Goal: Information Seeking & Learning: Learn about a topic

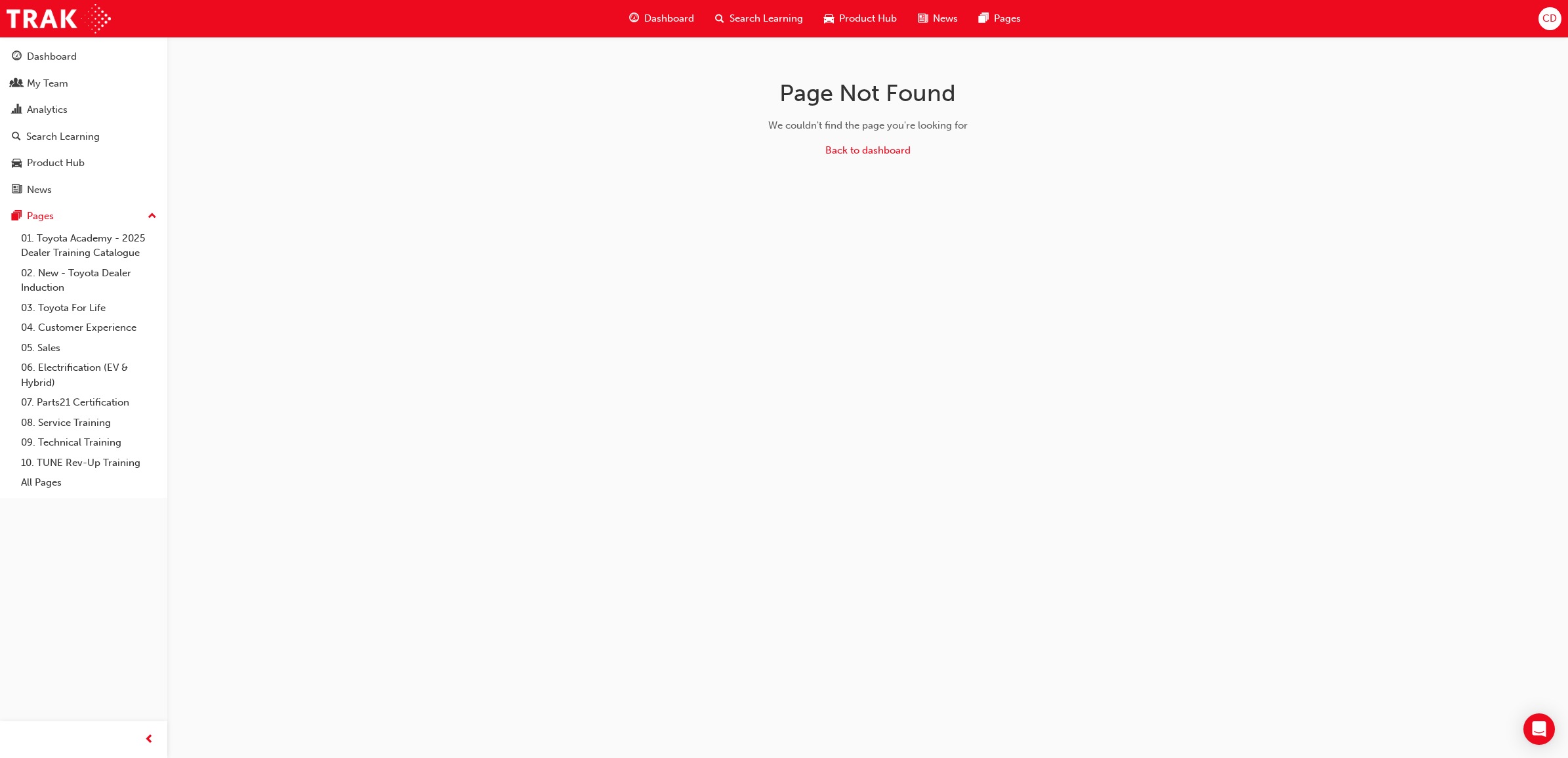
click at [60, 54] on div "Dashboard" at bounding box center [52, 56] width 50 height 15
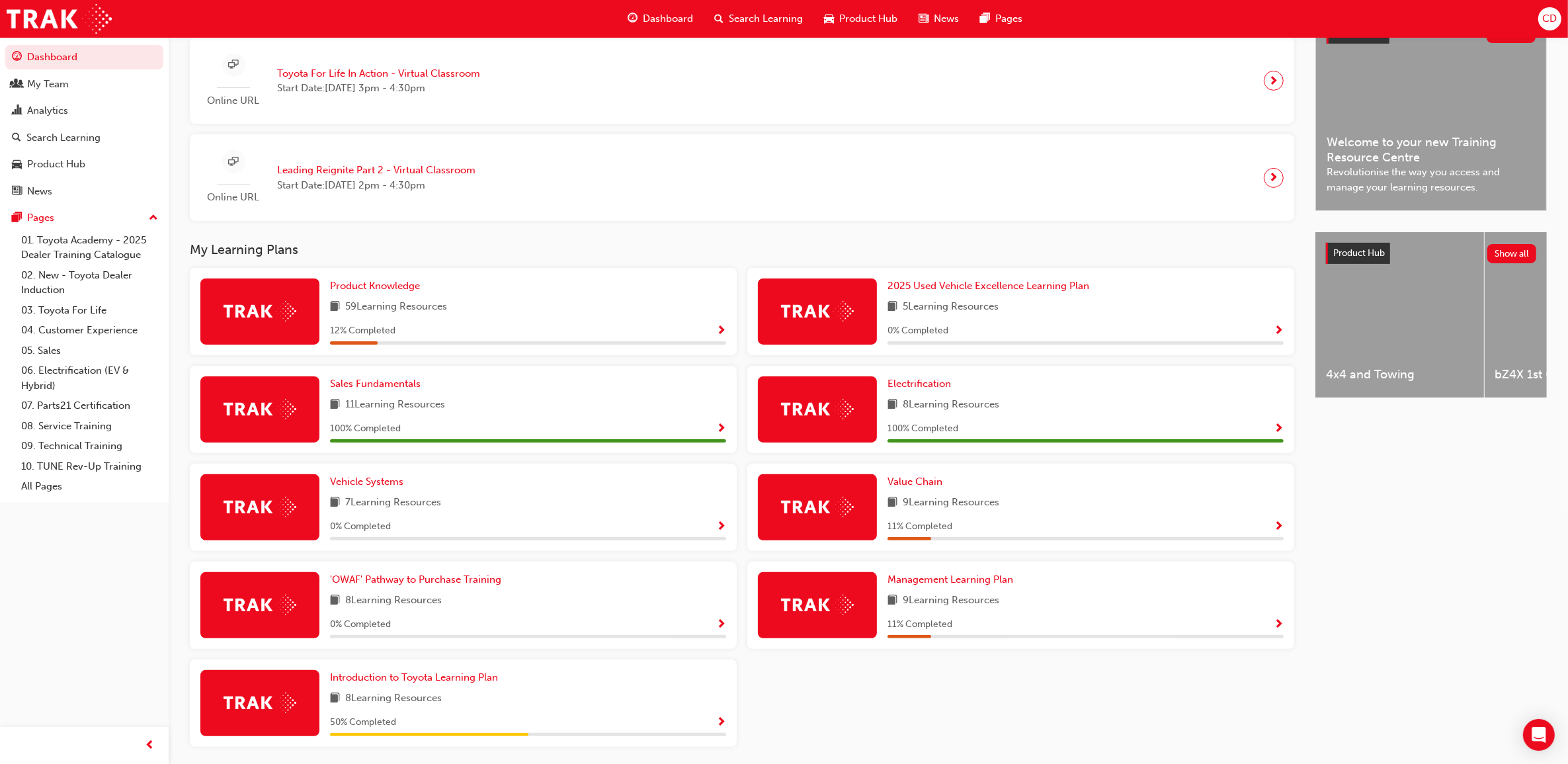
scroll to position [378, 0]
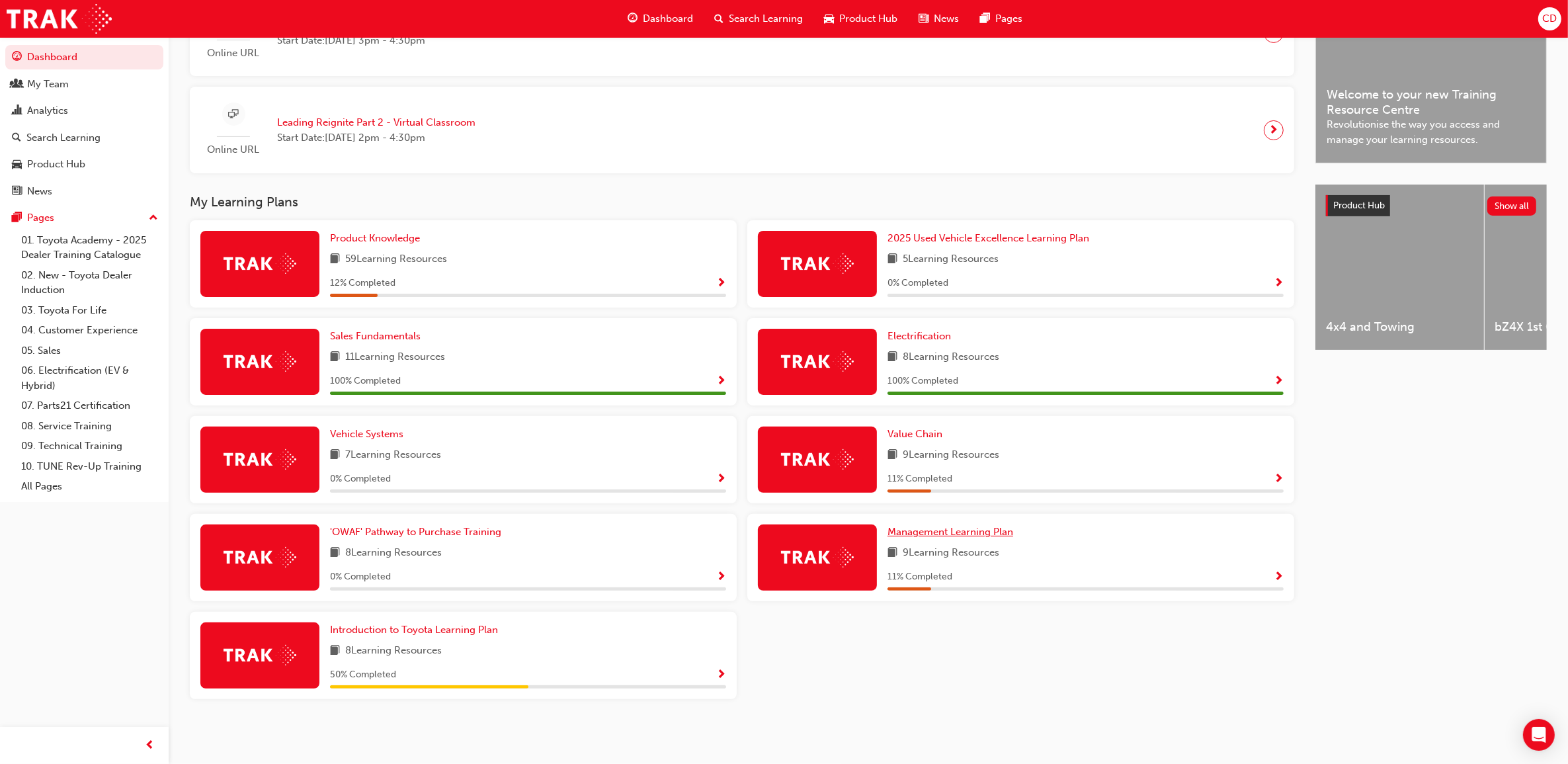
click at [928, 533] on span "Management Learning Plan" at bounding box center [950, 531] width 126 height 12
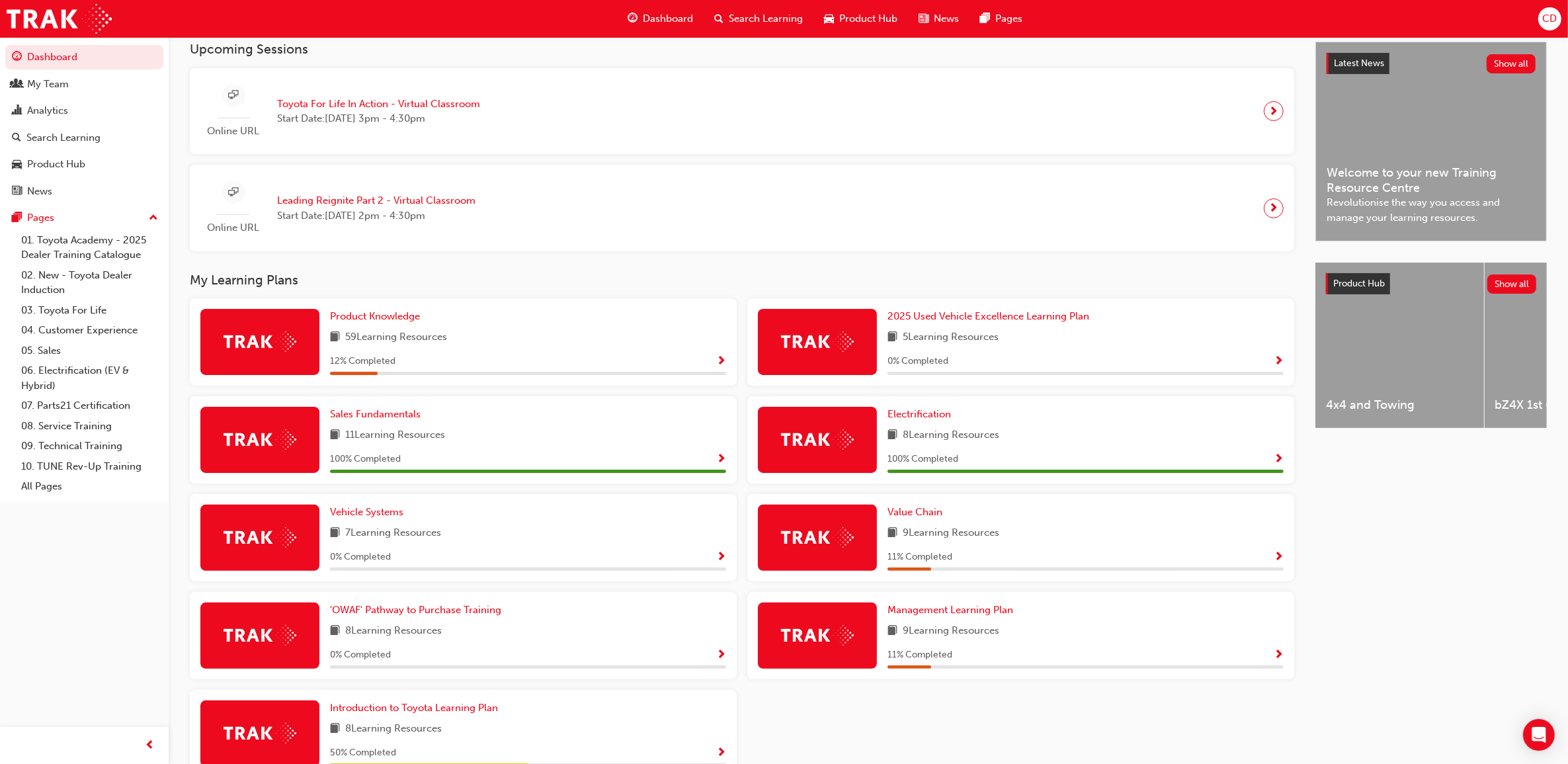
scroll to position [378, 0]
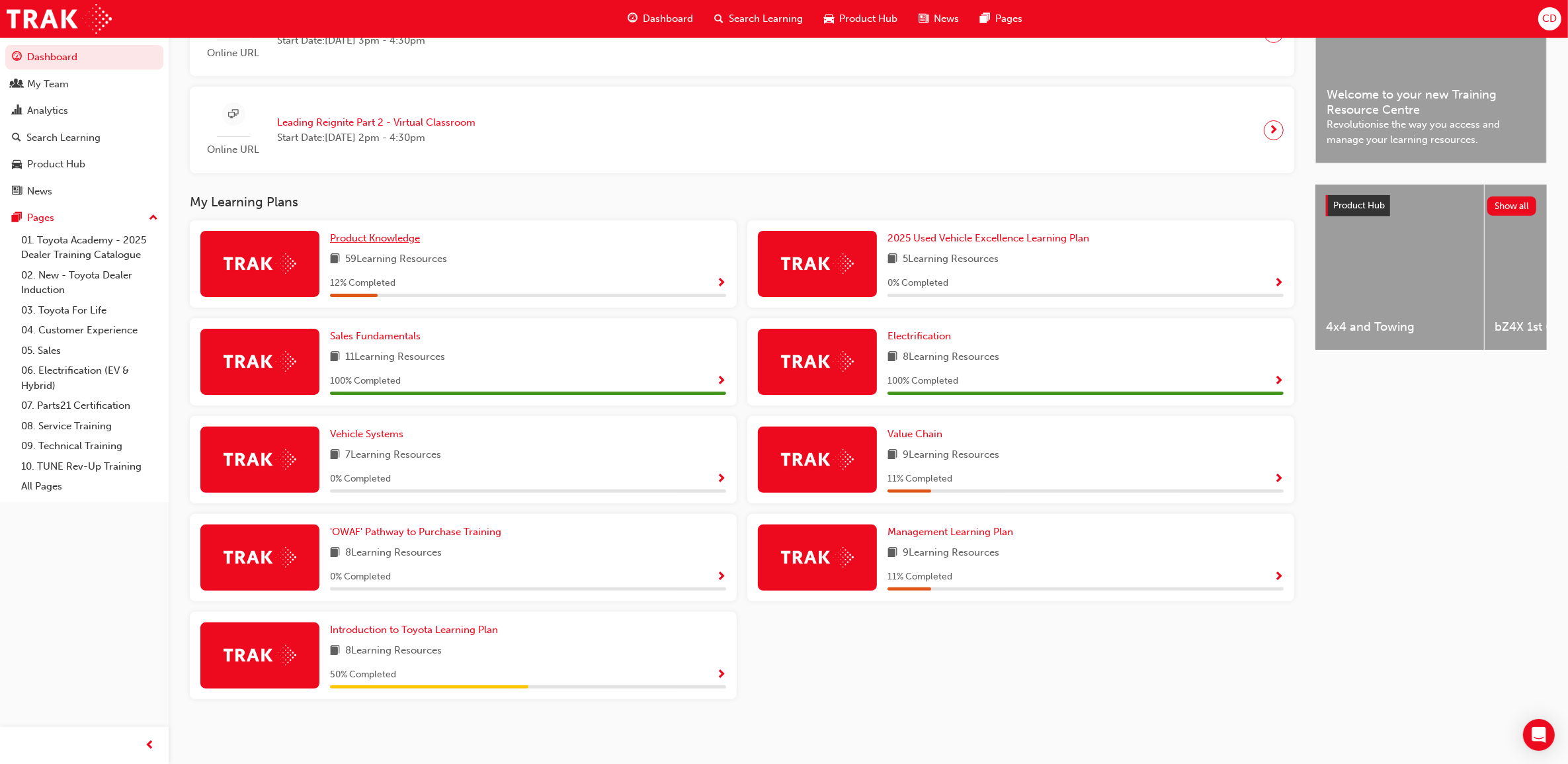
click at [355, 239] on span "Product Knowledge" at bounding box center [375, 238] width 90 height 12
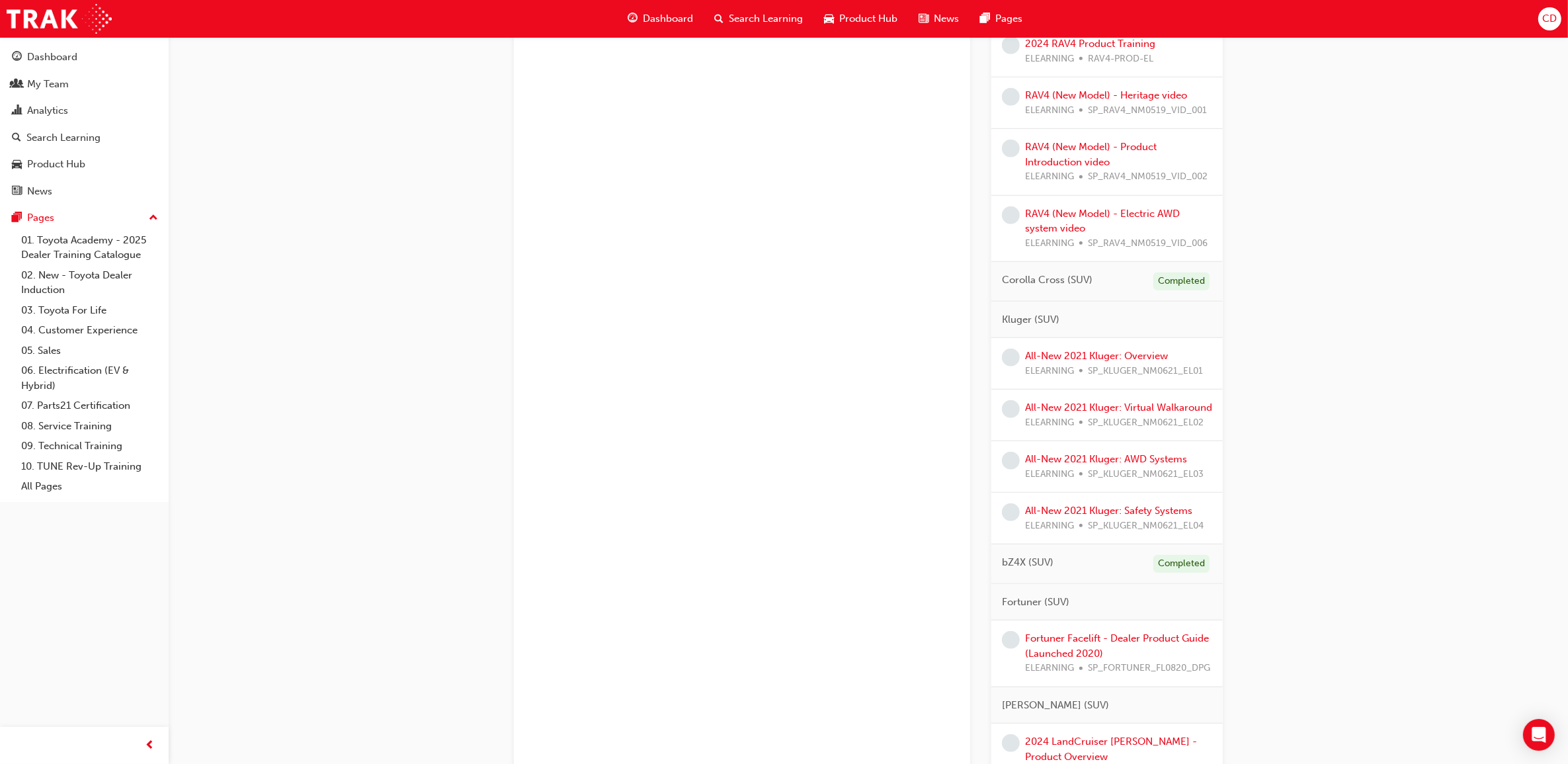
scroll to position [1079, 0]
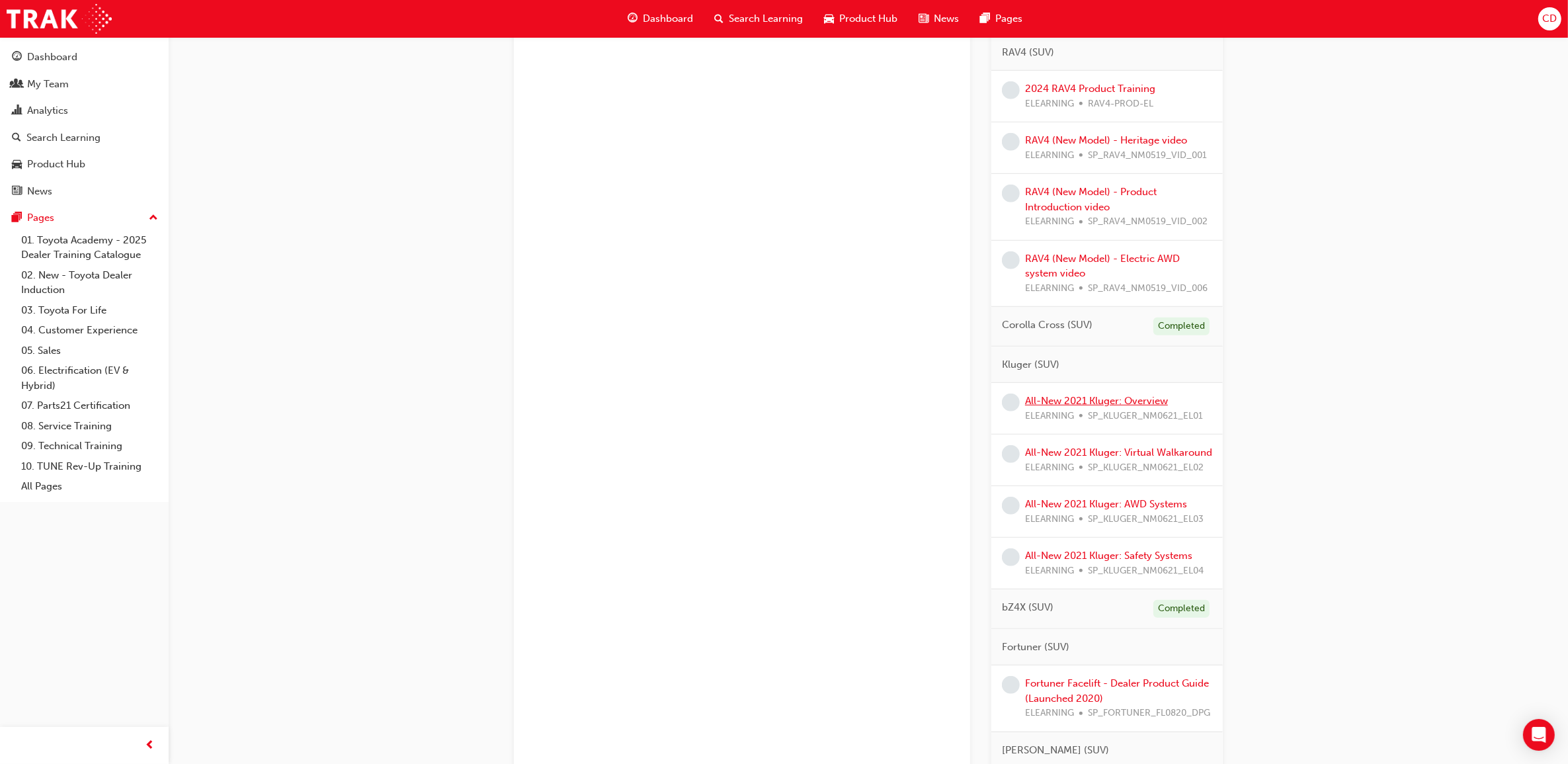
click at [1066, 407] on link "All-New 2021 Kluger: Overview" at bounding box center [1097, 401] width 143 height 12
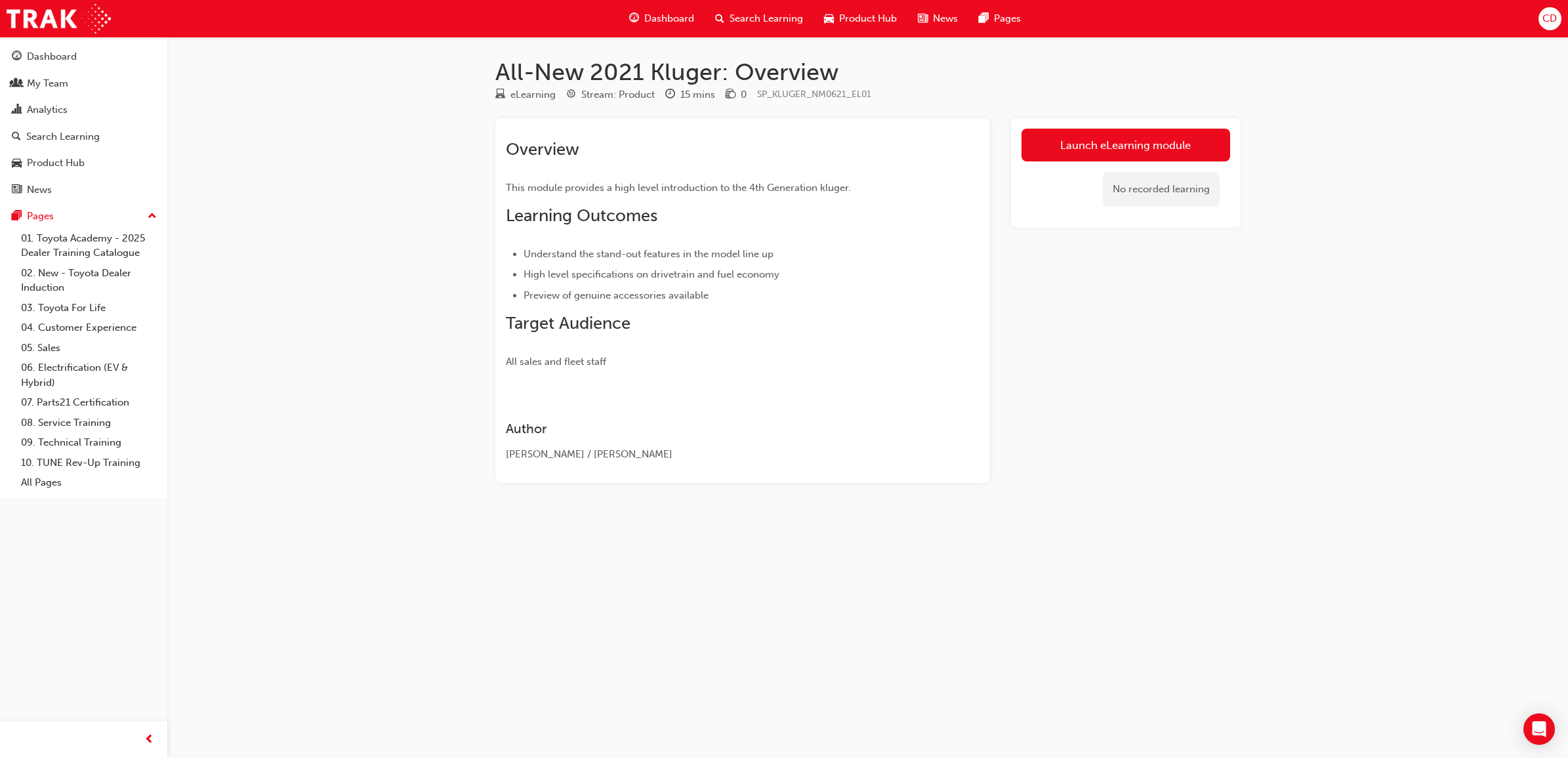
click at [1100, 147] on link "Launch eLearning module" at bounding box center [1125, 145] width 208 height 33
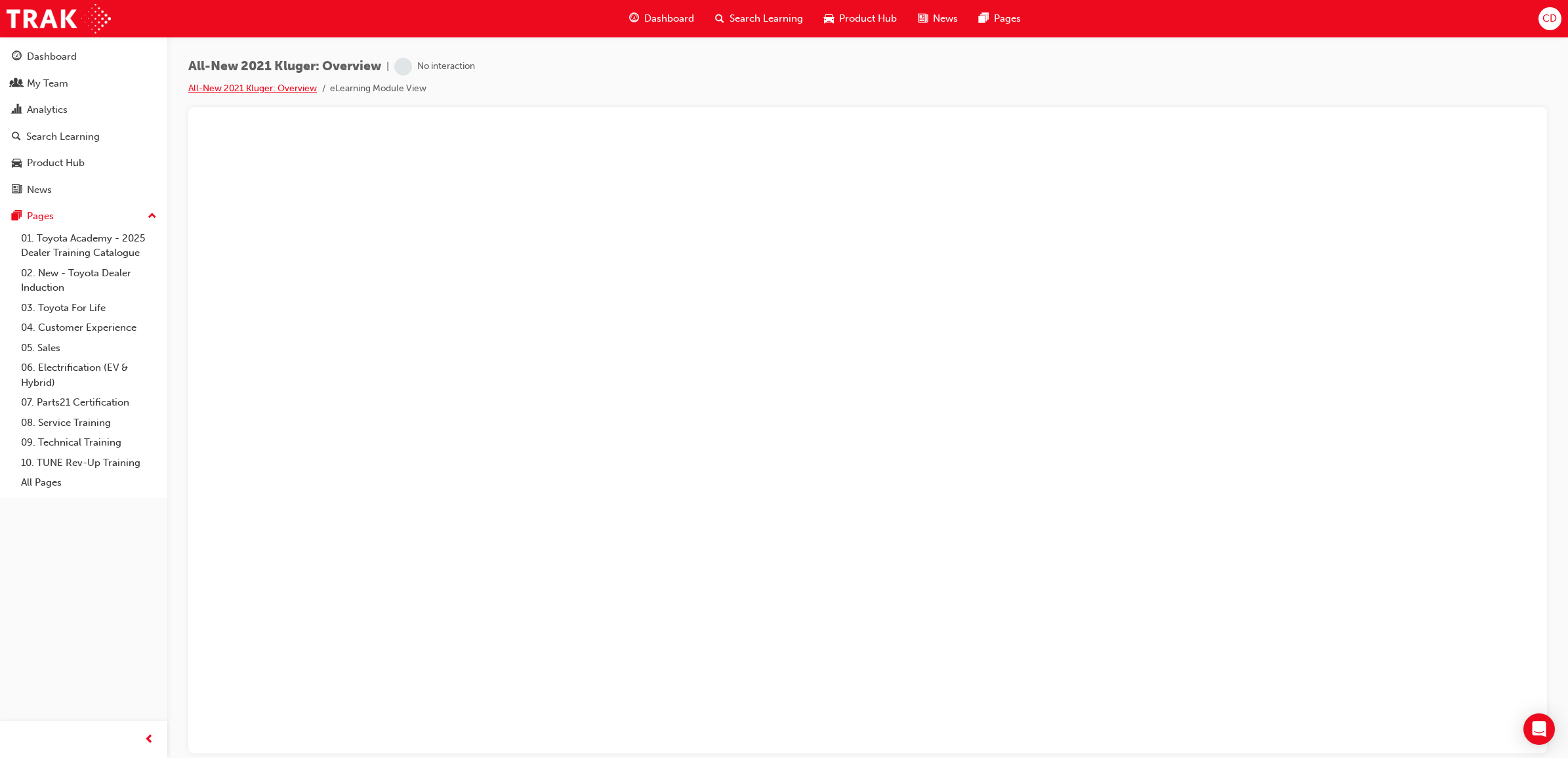
click at [300, 87] on link "All-New 2021 Kluger: Overview" at bounding box center [252, 88] width 128 height 11
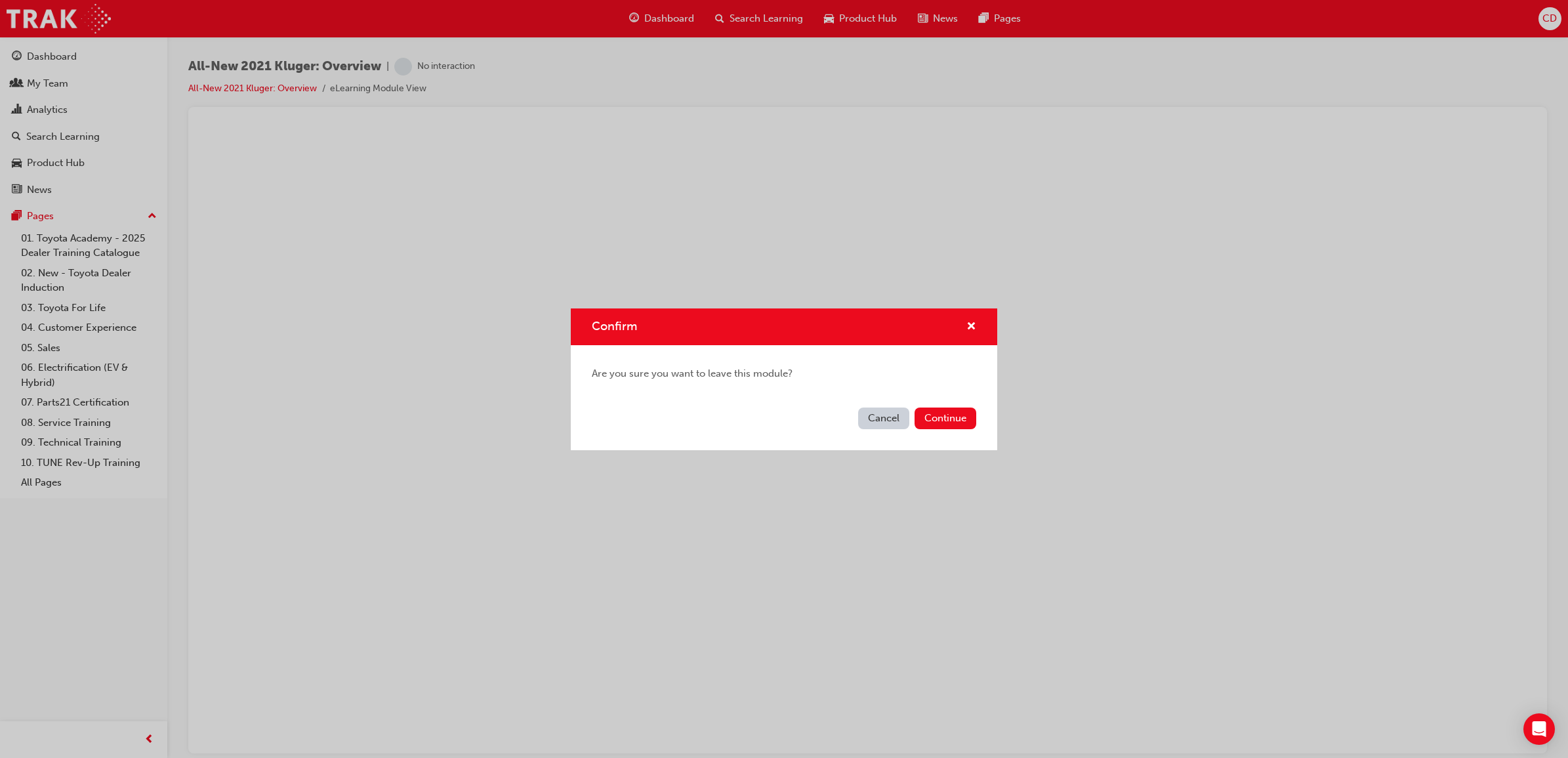
click at [890, 418] on button "Cancel" at bounding box center [883, 419] width 51 height 22
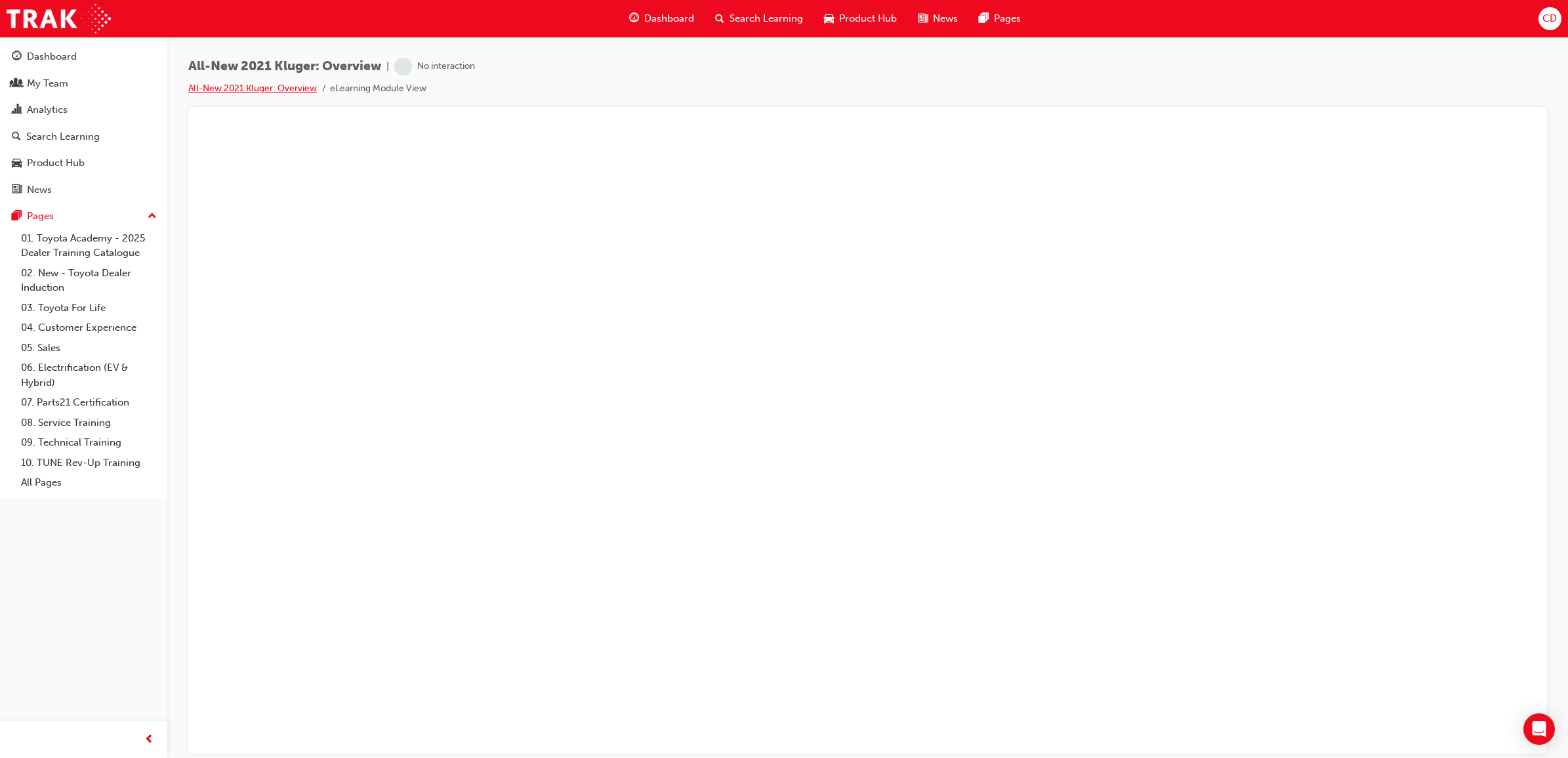
click at [266, 87] on link "All-New 2021 Kluger: Overview" at bounding box center [252, 88] width 128 height 11
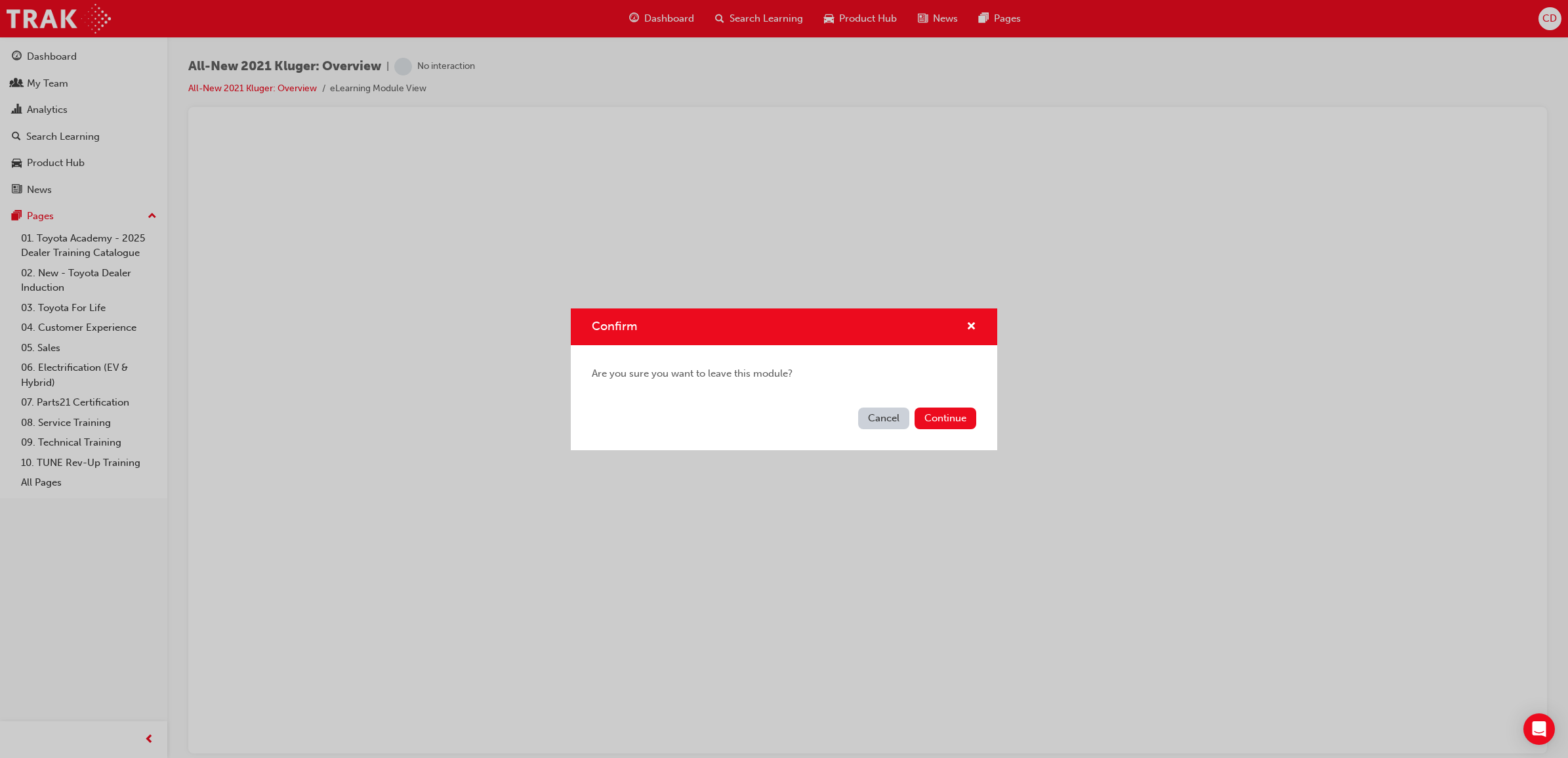
click at [930, 417] on button "Continue" at bounding box center [945, 419] width 62 height 22
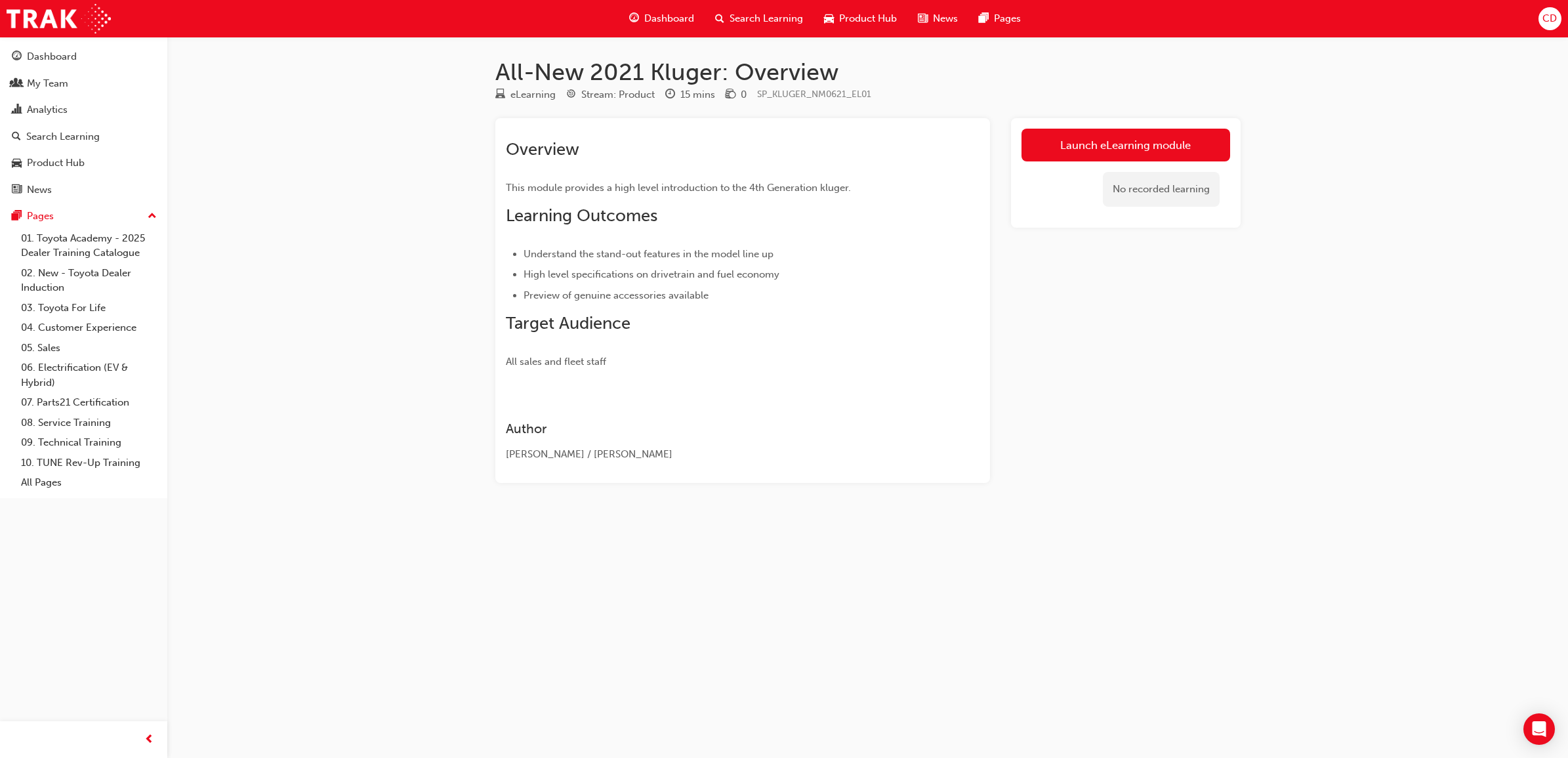
click at [1106, 141] on link "Launch eLearning module" at bounding box center [1125, 145] width 208 height 33
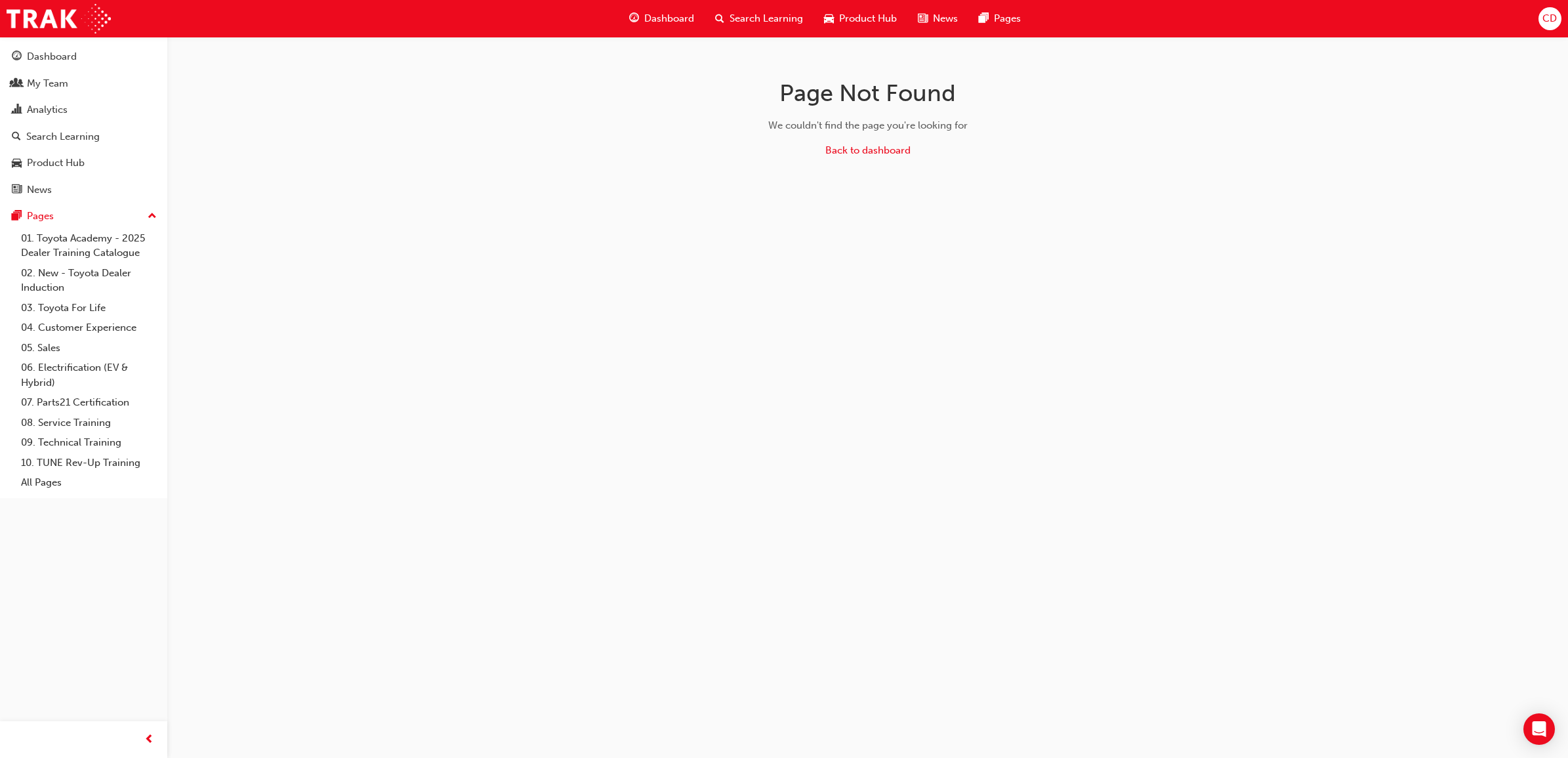
click at [41, 56] on div "Dashboard" at bounding box center [52, 56] width 50 height 15
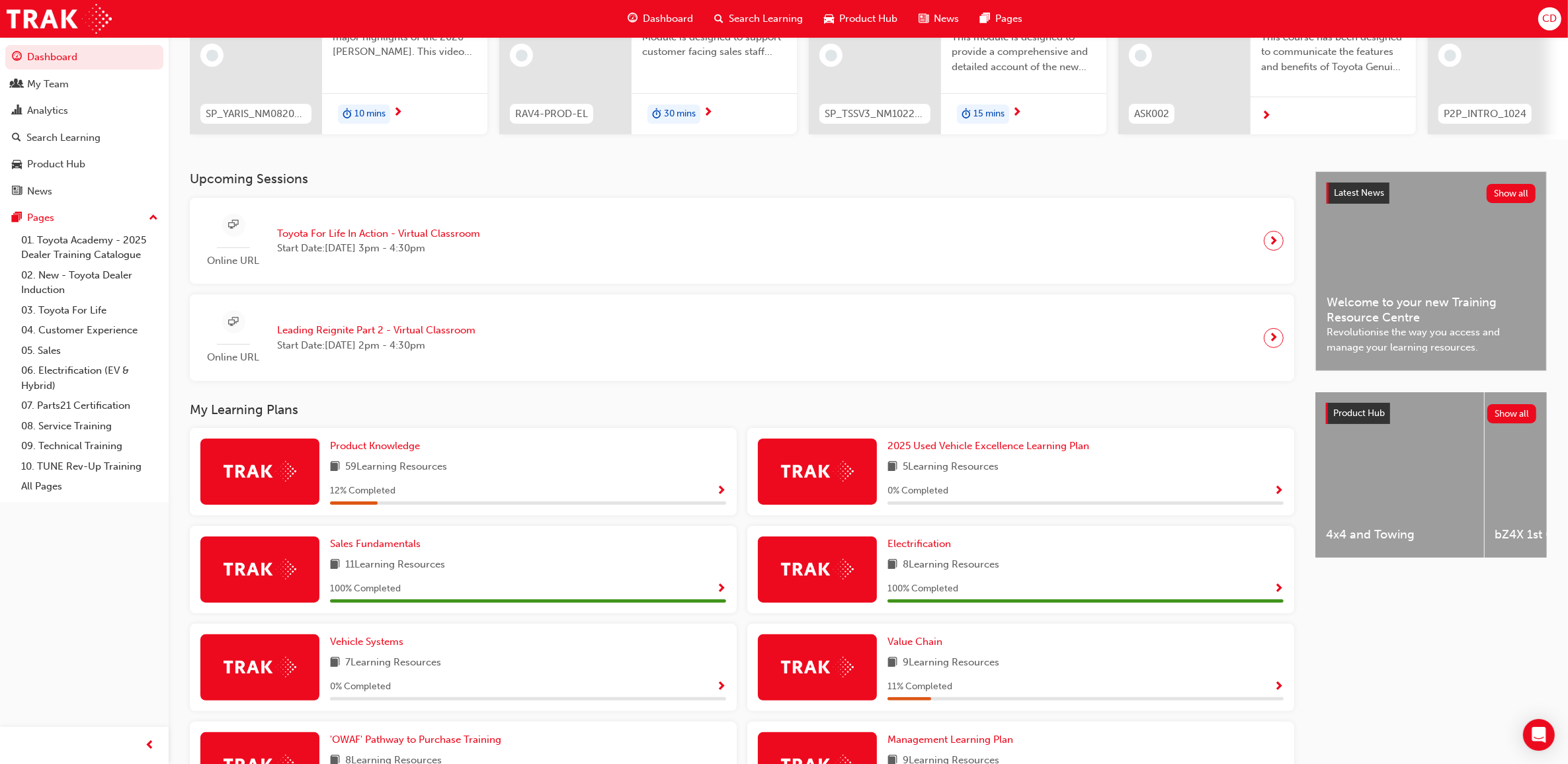
scroll to position [83, 0]
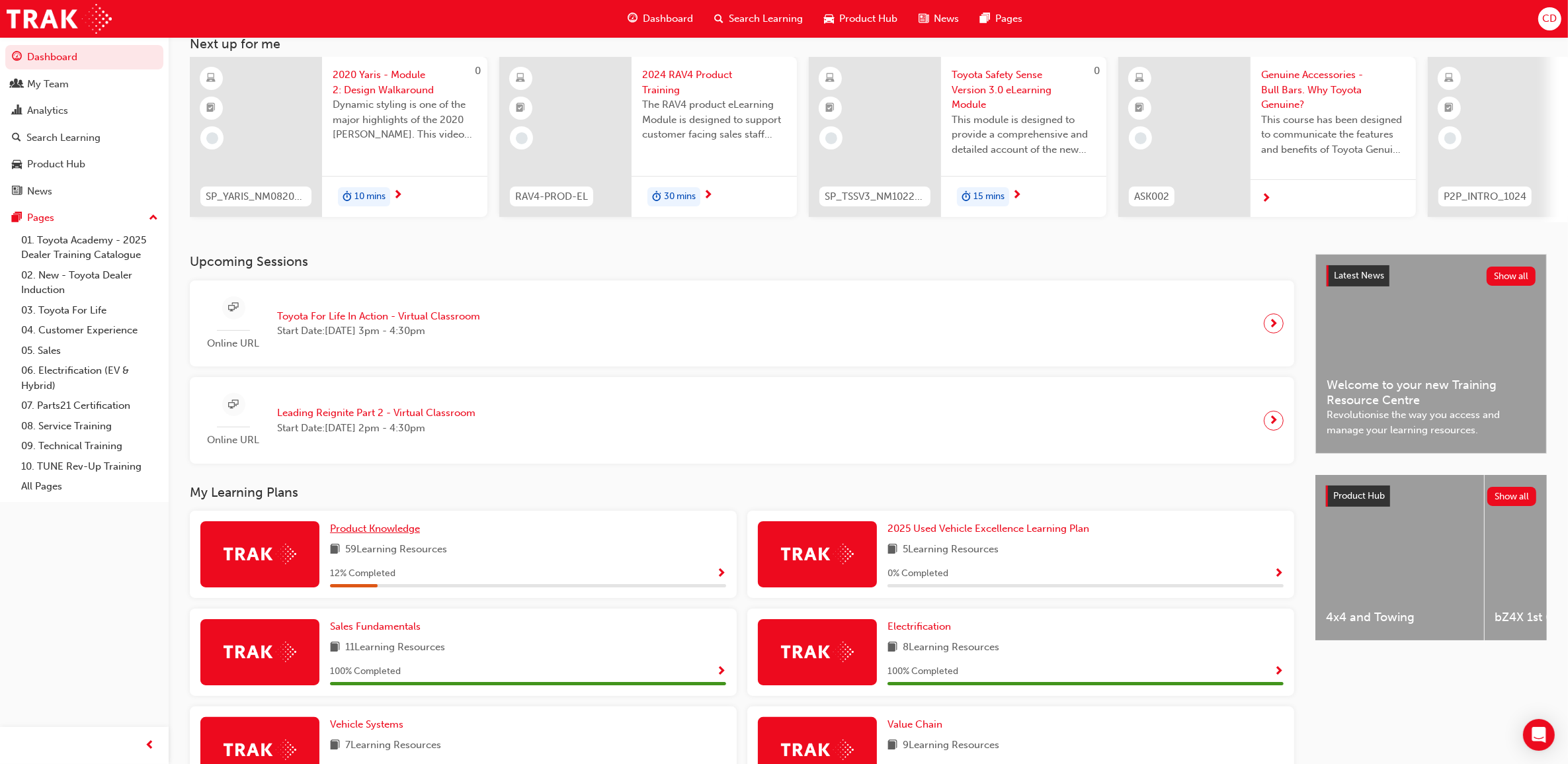
click at [398, 533] on span "Product Knowledge" at bounding box center [375, 528] width 90 height 12
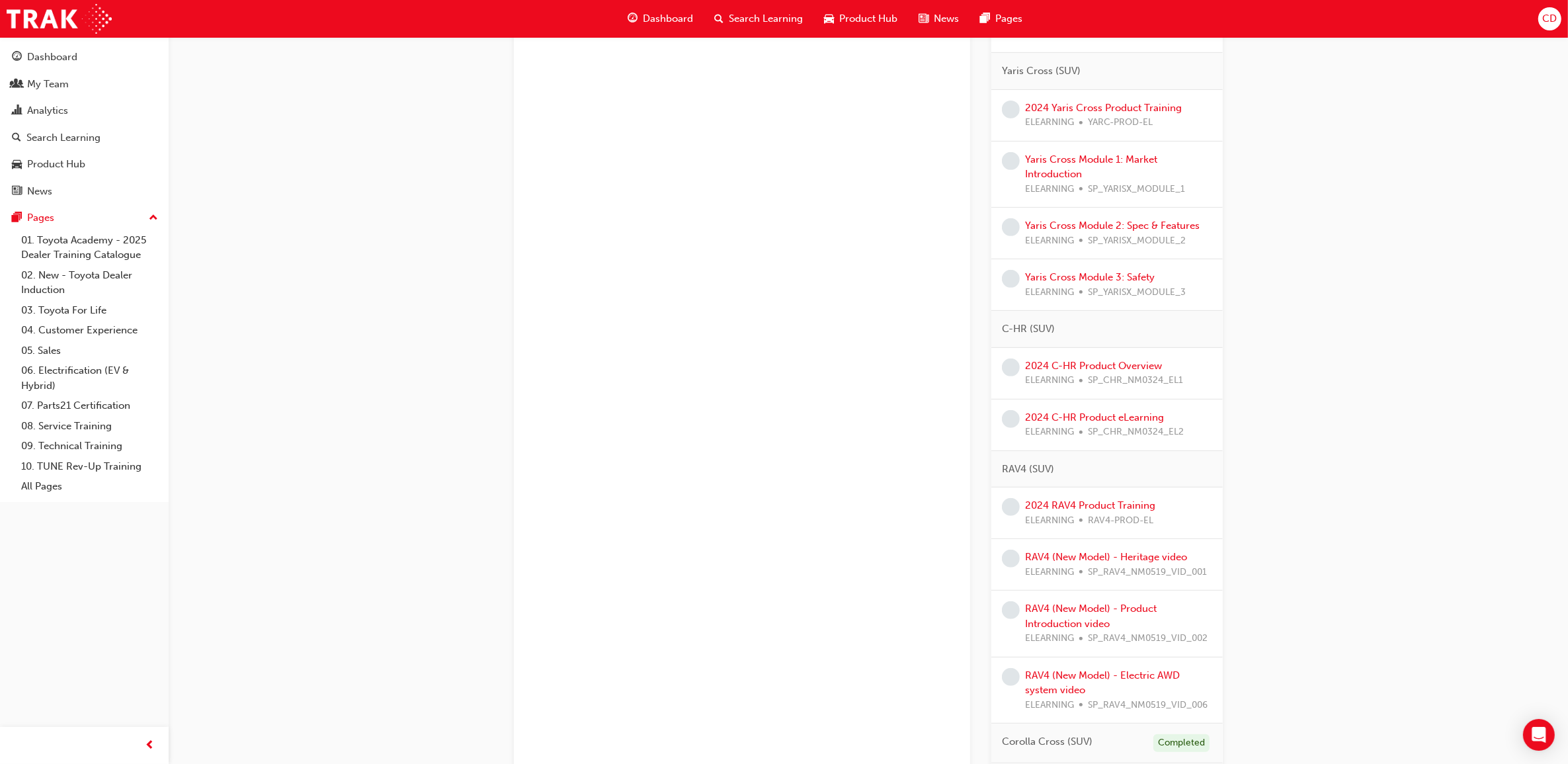
scroll to position [579, 0]
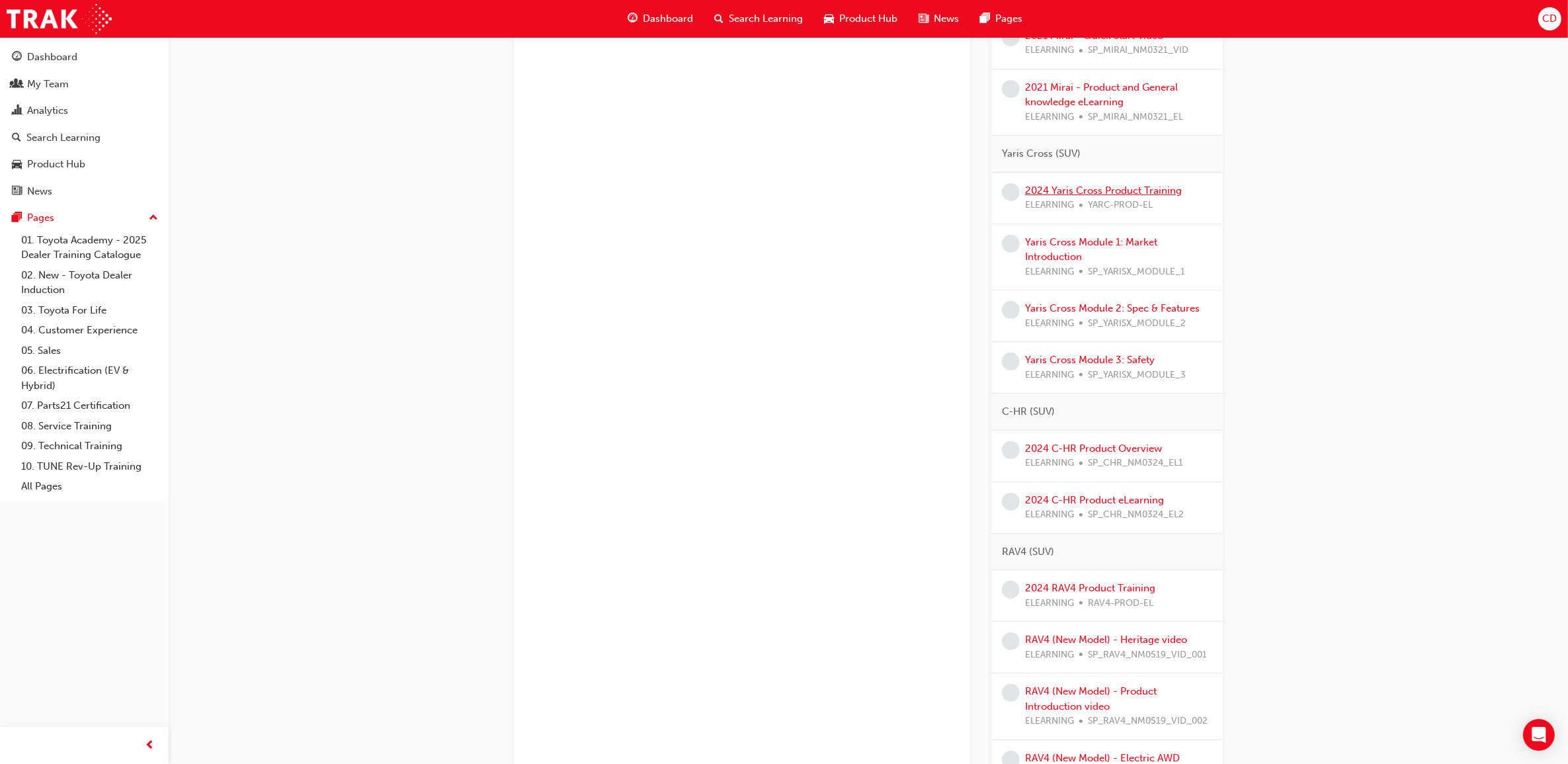
click at [1074, 191] on link "2024 Yaris Cross Product Training" at bounding box center [1103, 190] width 157 height 12
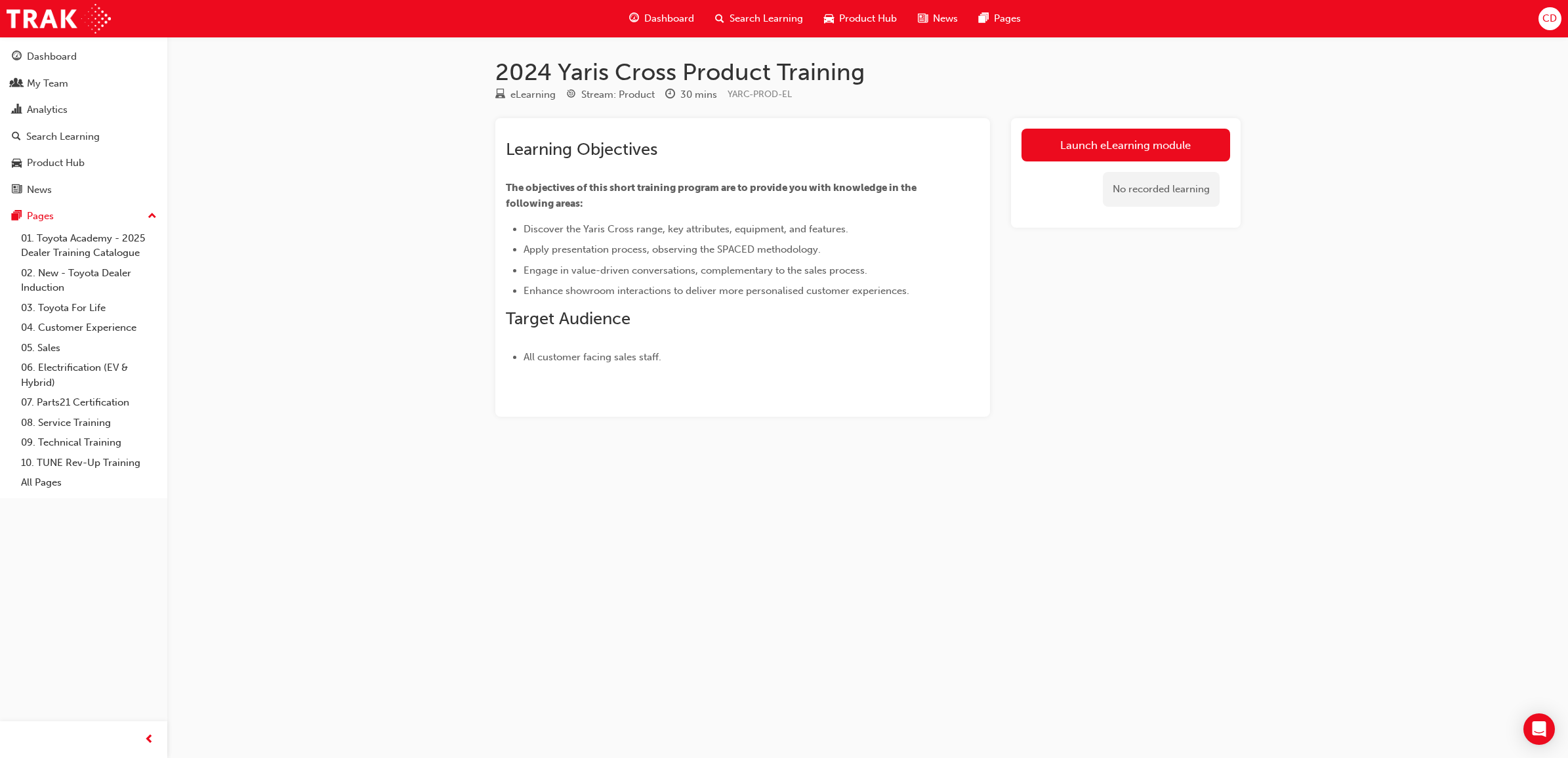
click at [1083, 149] on link "Launch eLearning module" at bounding box center [1125, 145] width 208 height 33
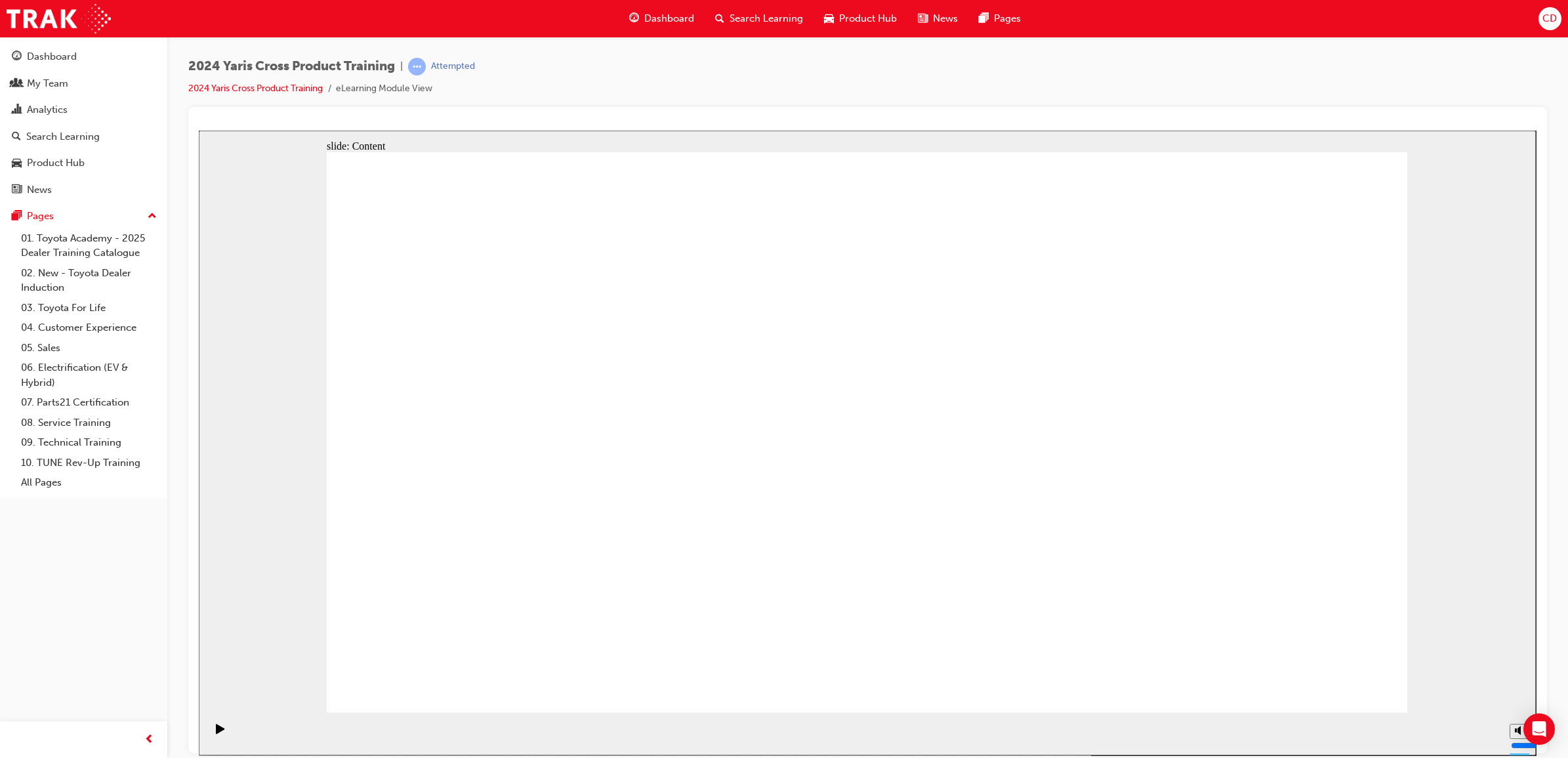
drag, startPoint x: 597, startPoint y: 489, endPoint x: 589, endPoint y: 491, distance: 8.2
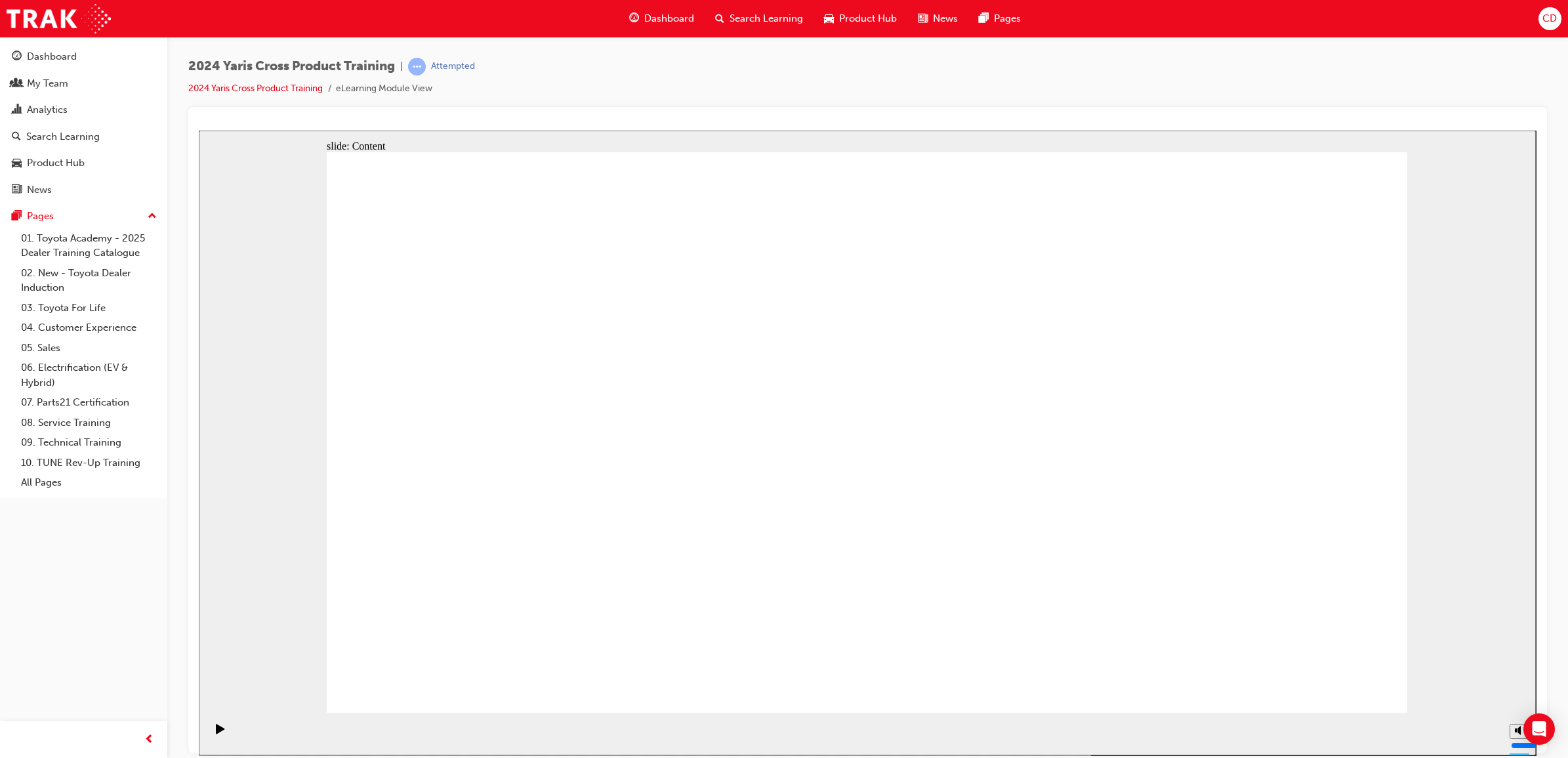
drag, startPoint x: 499, startPoint y: 437, endPoint x: 518, endPoint y: 432, distance: 19.6
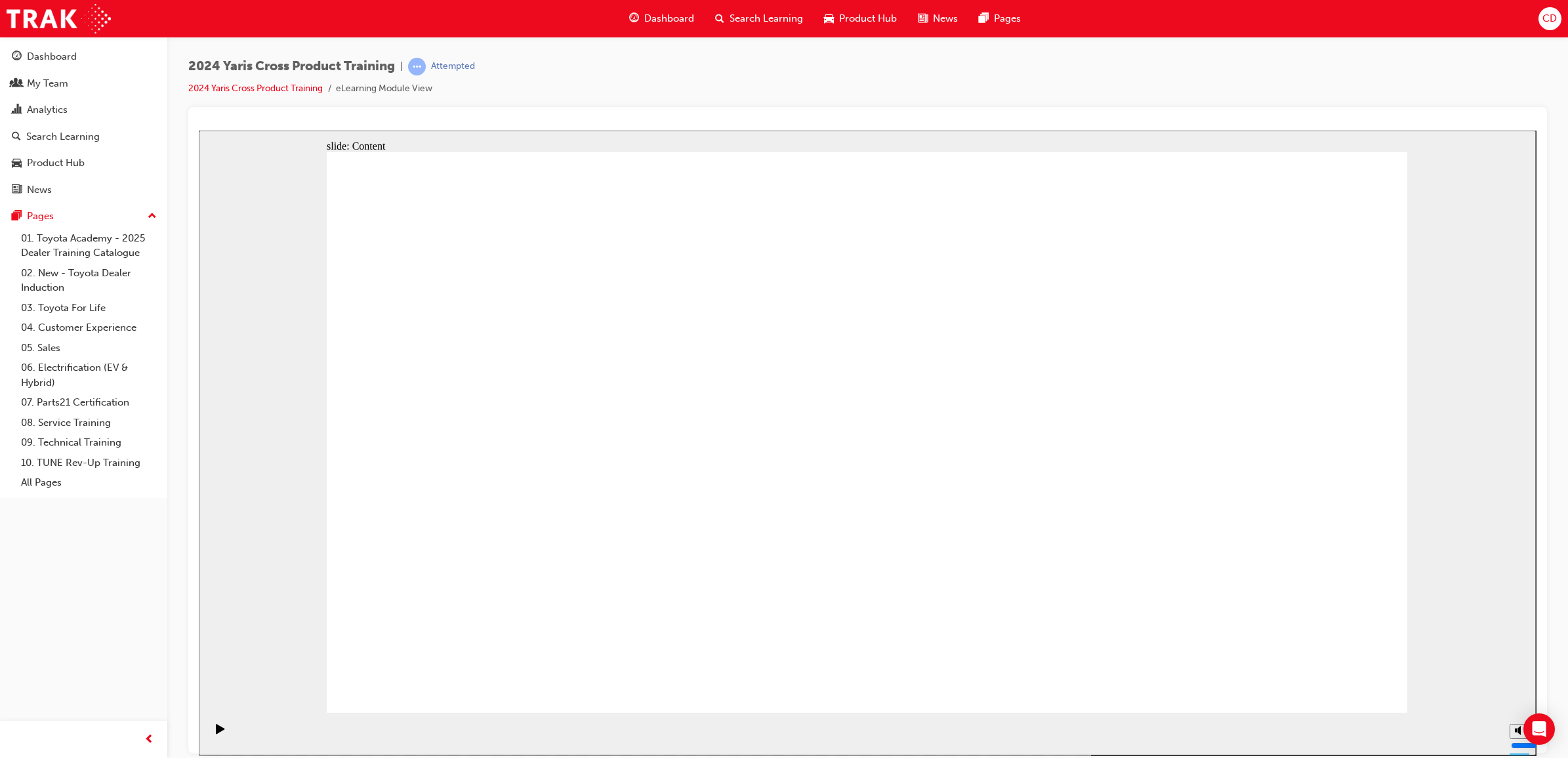
drag, startPoint x: 684, startPoint y: 500, endPoint x: 368, endPoint y: 622, distance: 338.7
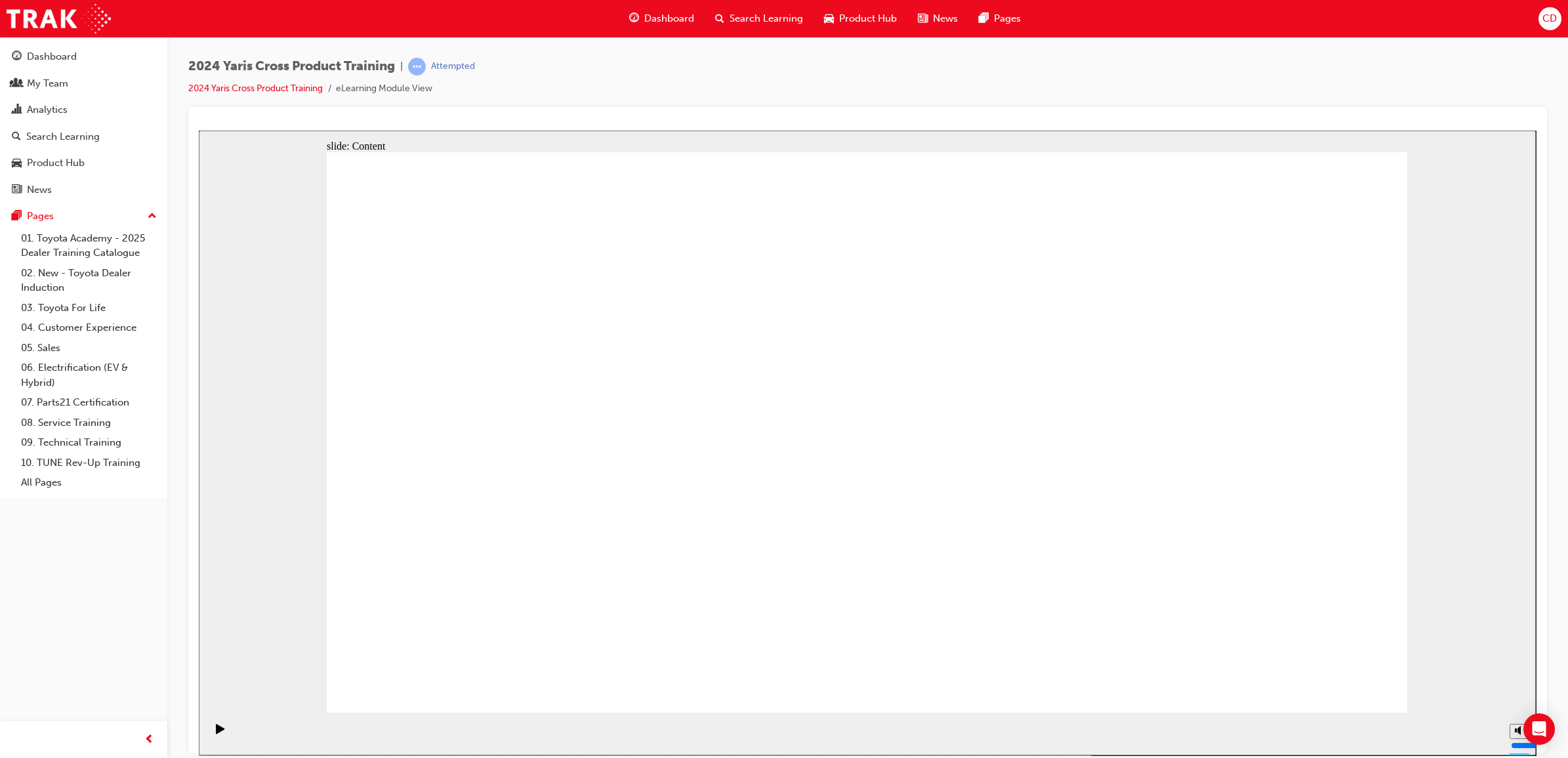
radio input "true"
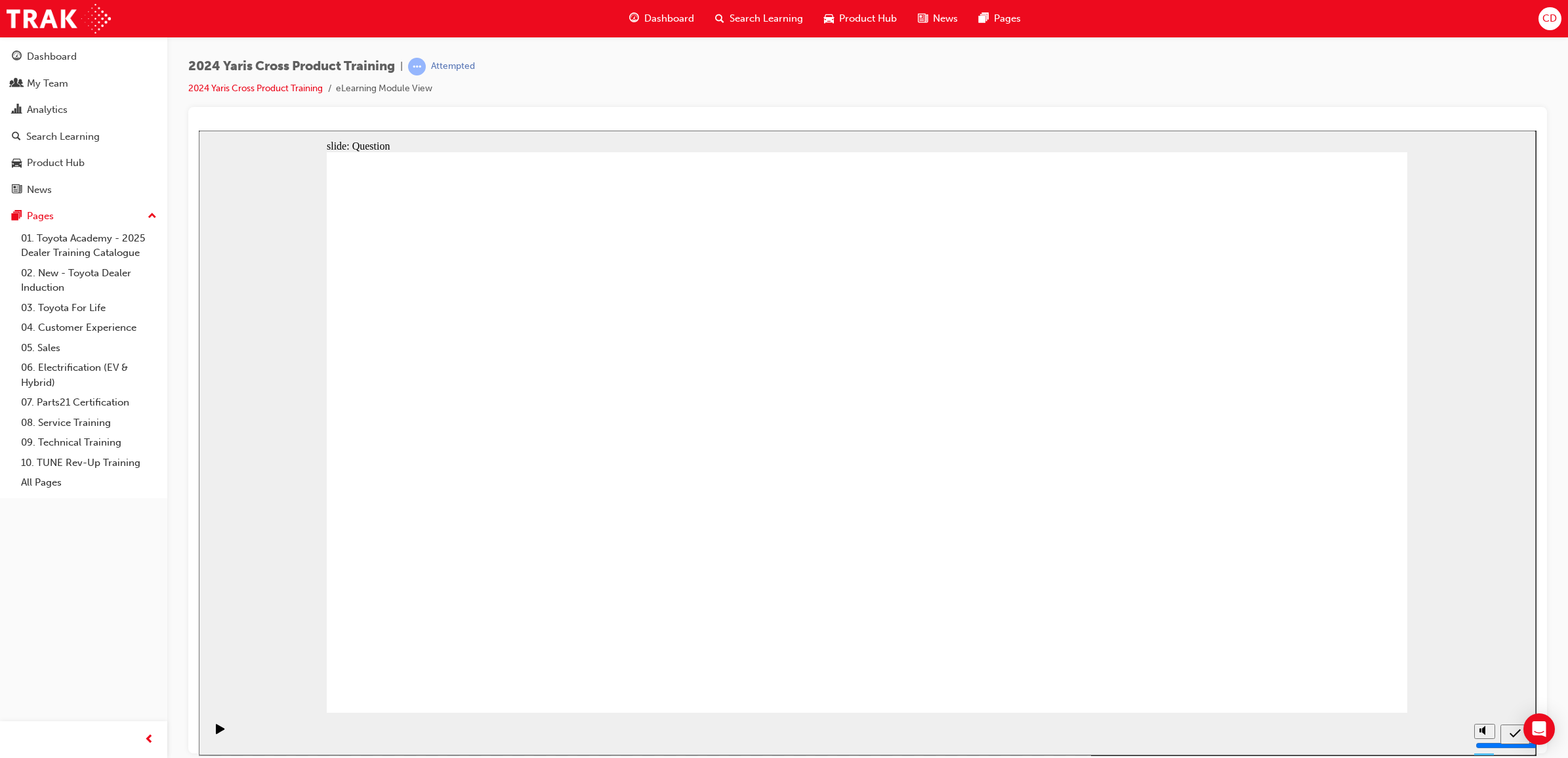
radio input "true"
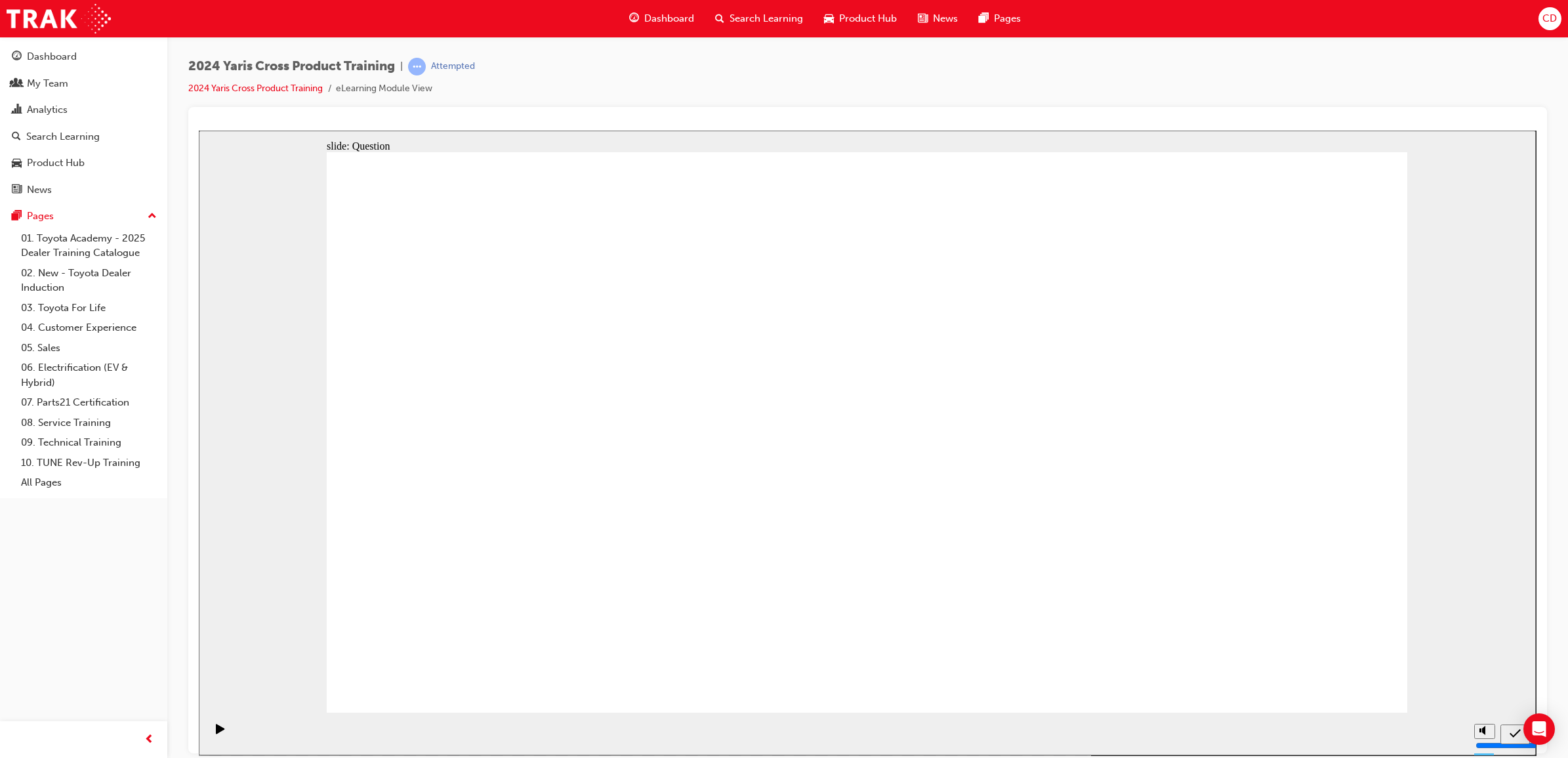
checkbox input "true"
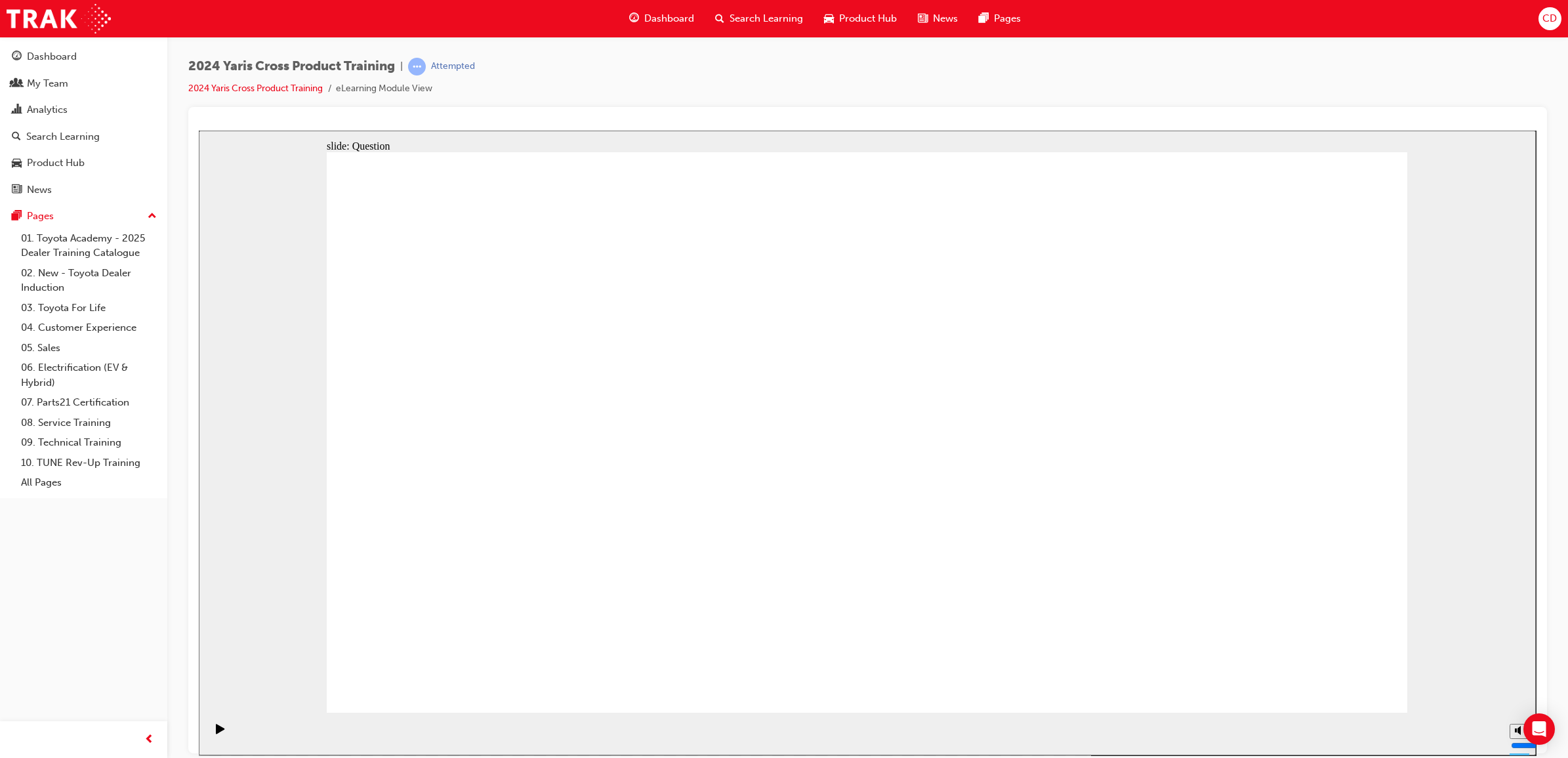
checkbox input "true"
checkbox input "false"
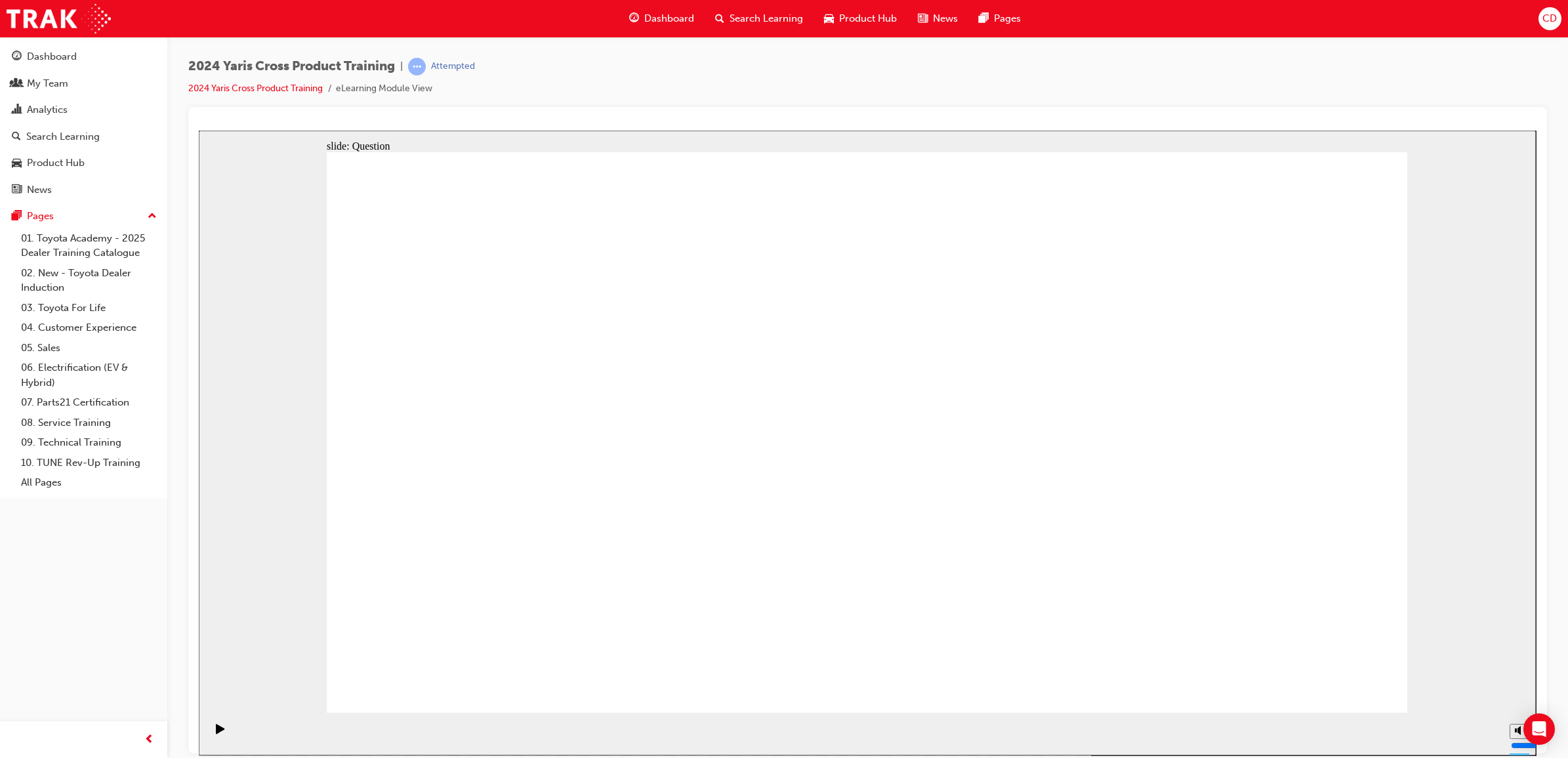
radio input "true"
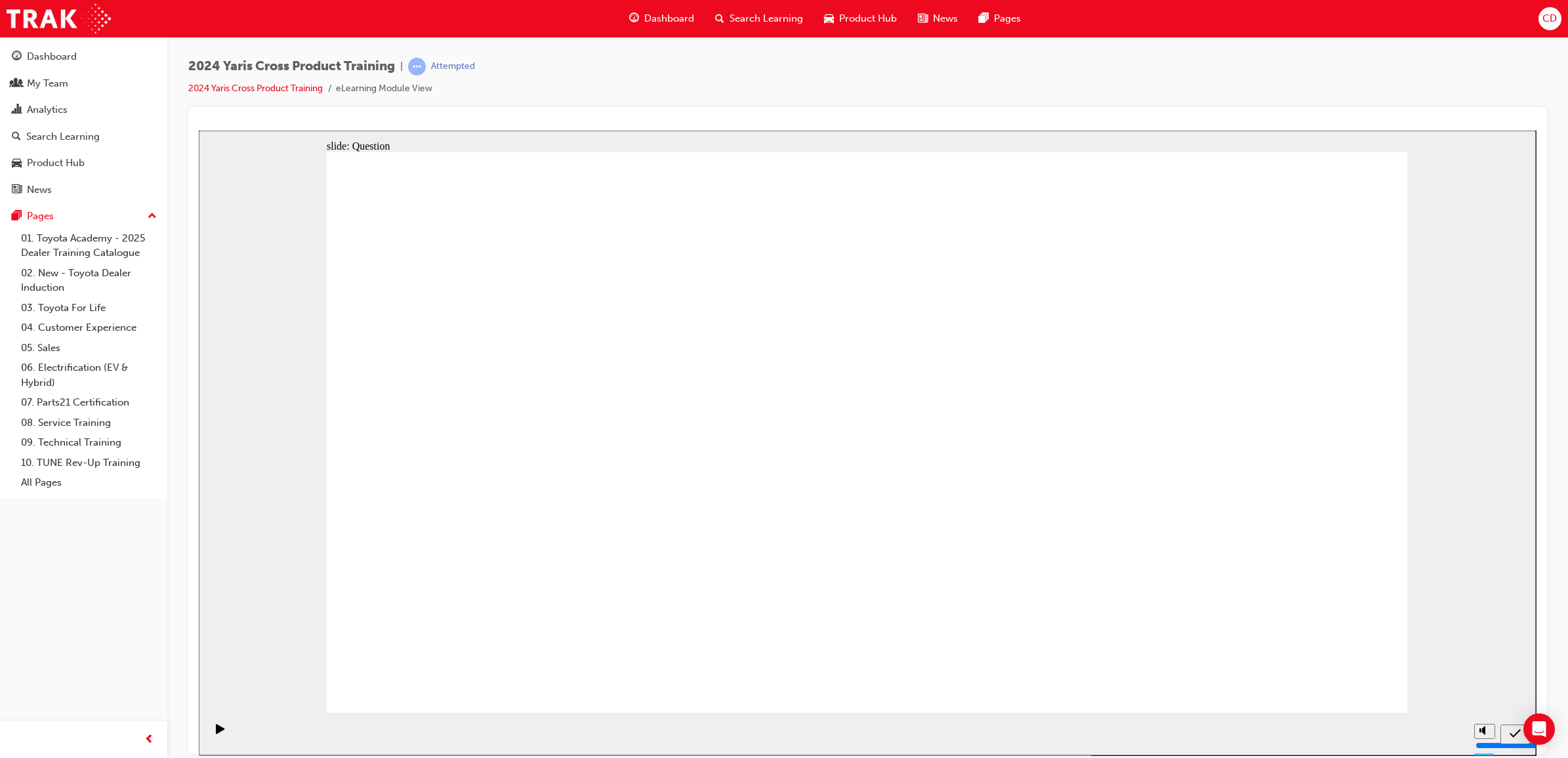
drag, startPoint x: 932, startPoint y: 597, endPoint x: 586, endPoint y: 430, distance: 384.2
drag, startPoint x: 575, startPoint y: 412, endPoint x: 978, endPoint y: 582, distance: 437.4
drag, startPoint x: 1109, startPoint y: 378, endPoint x: 648, endPoint y: 586, distance: 505.8
drag, startPoint x: 961, startPoint y: 399, endPoint x: 498, endPoint y: 587, distance: 499.7
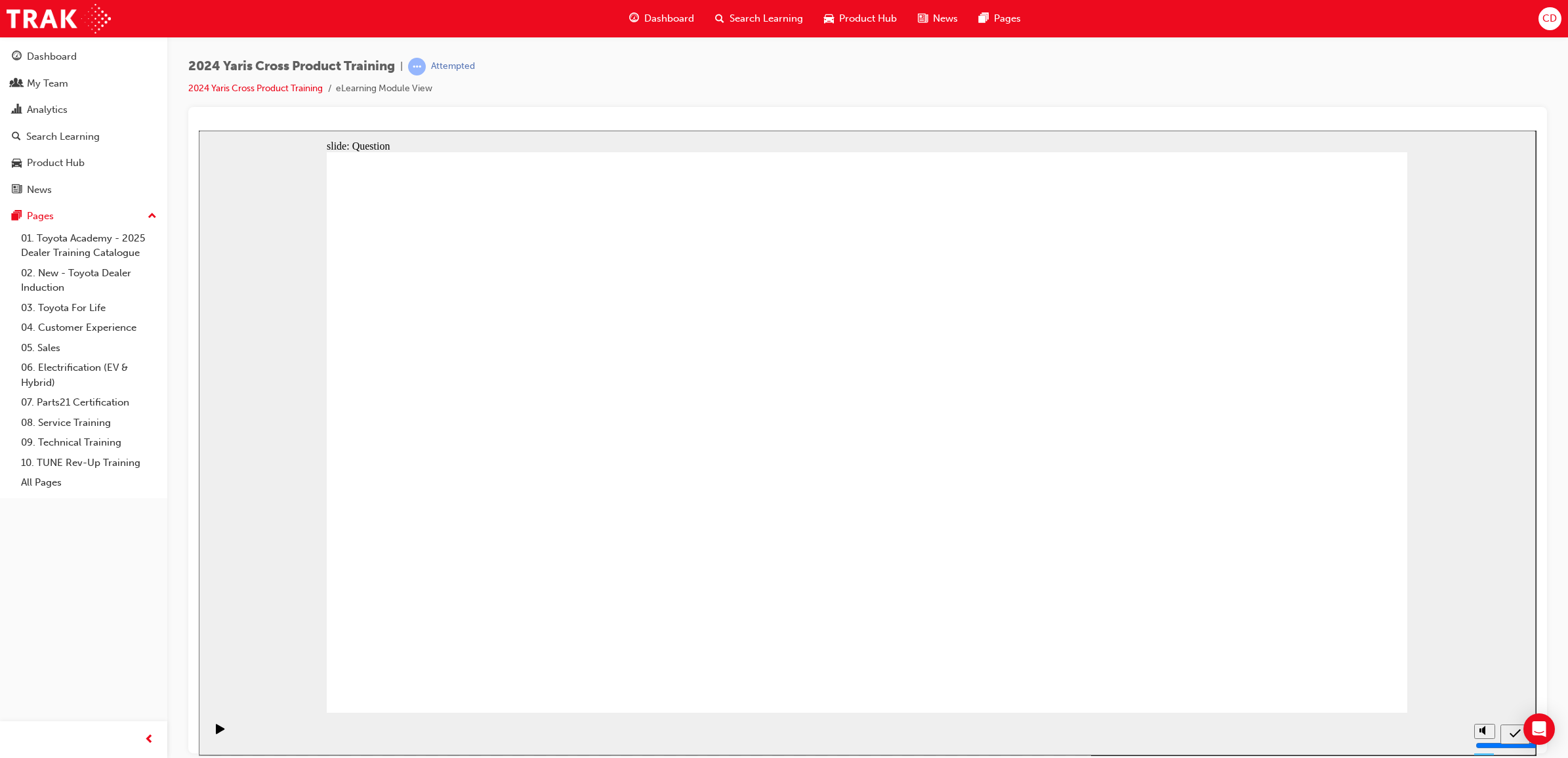
drag, startPoint x: 676, startPoint y: 408, endPoint x: 1050, endPoint y: 571, distance: 408.0
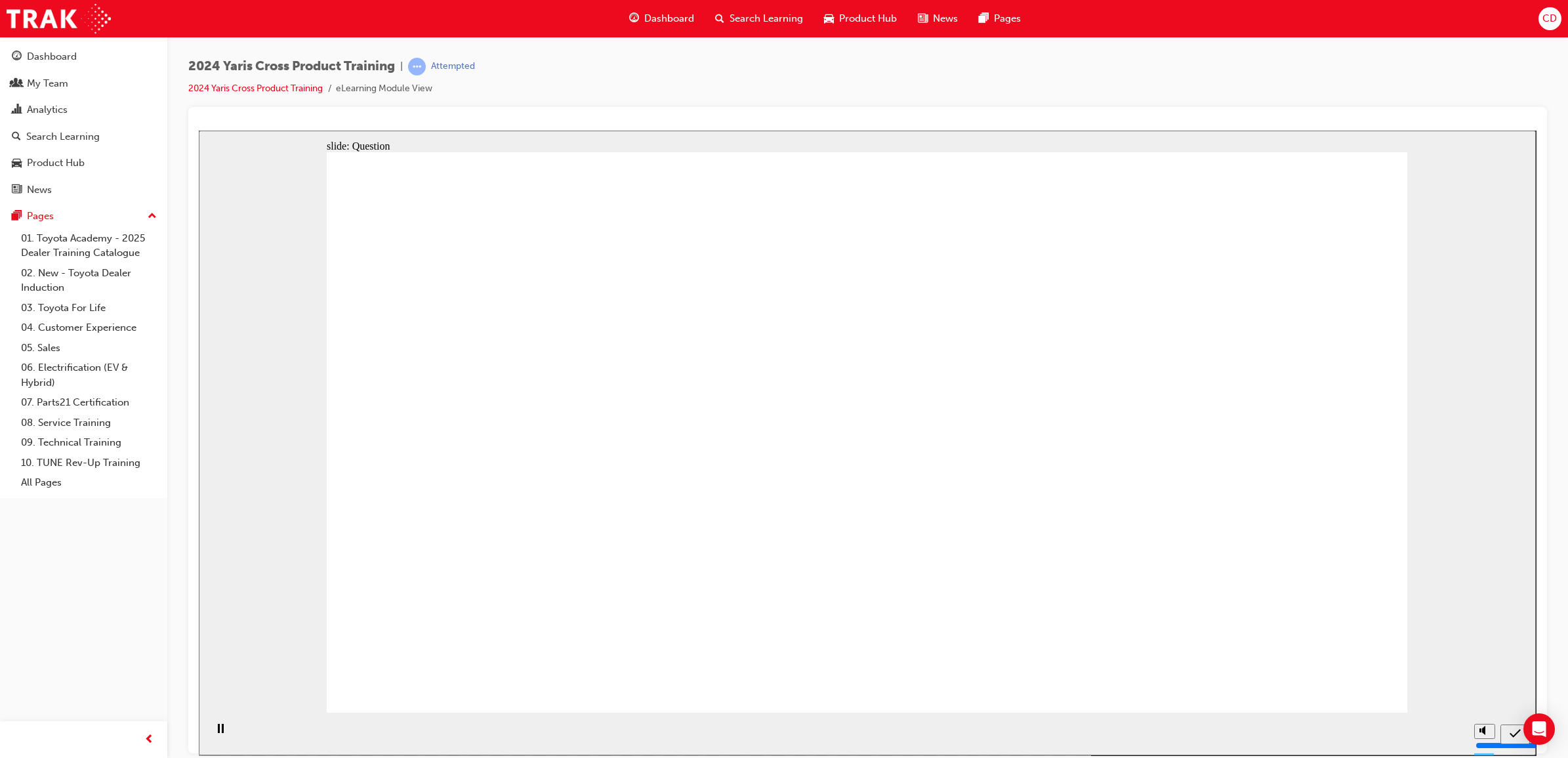
radio input "true"
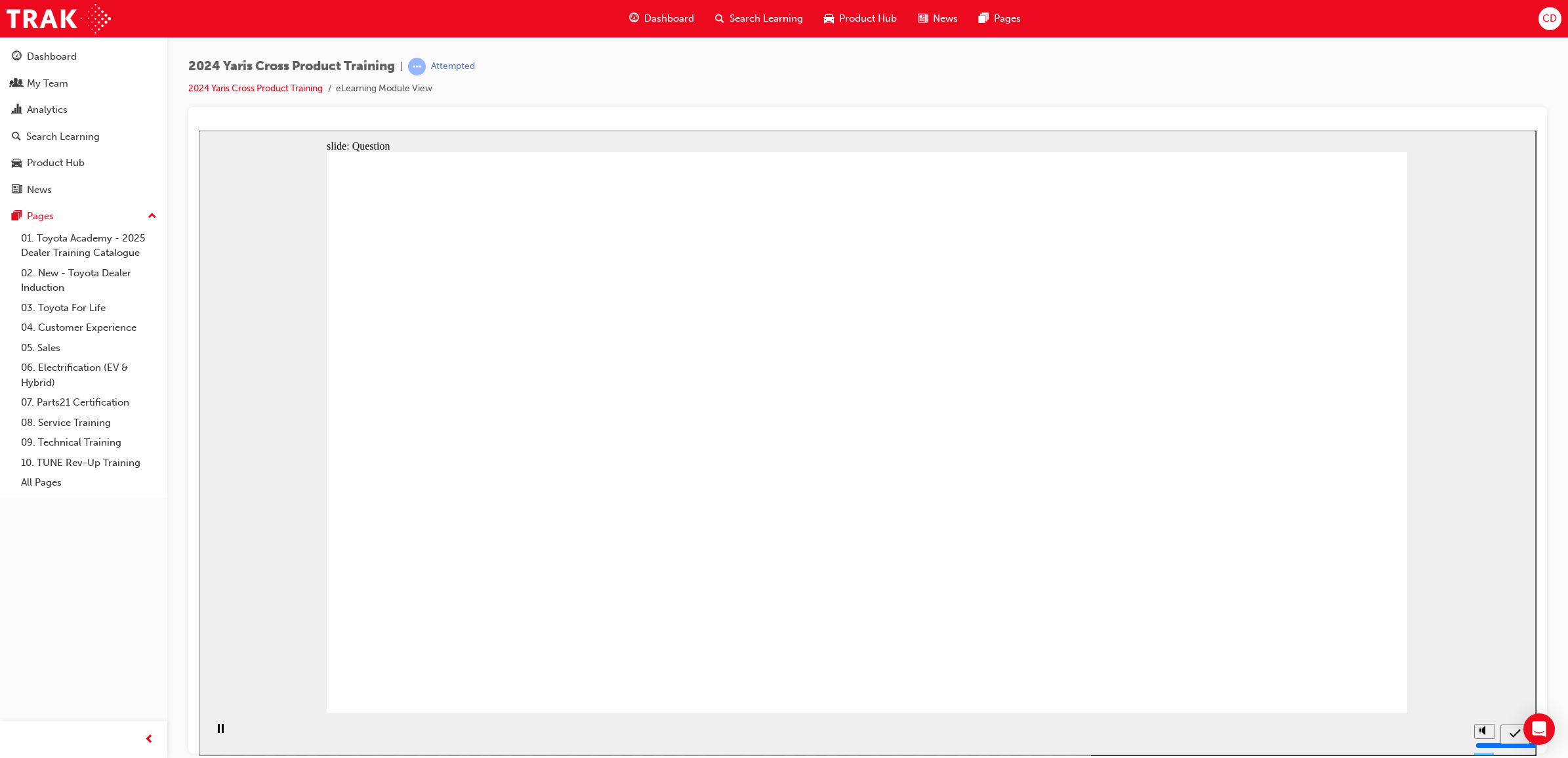
radio input "true"
checkbox input "true"
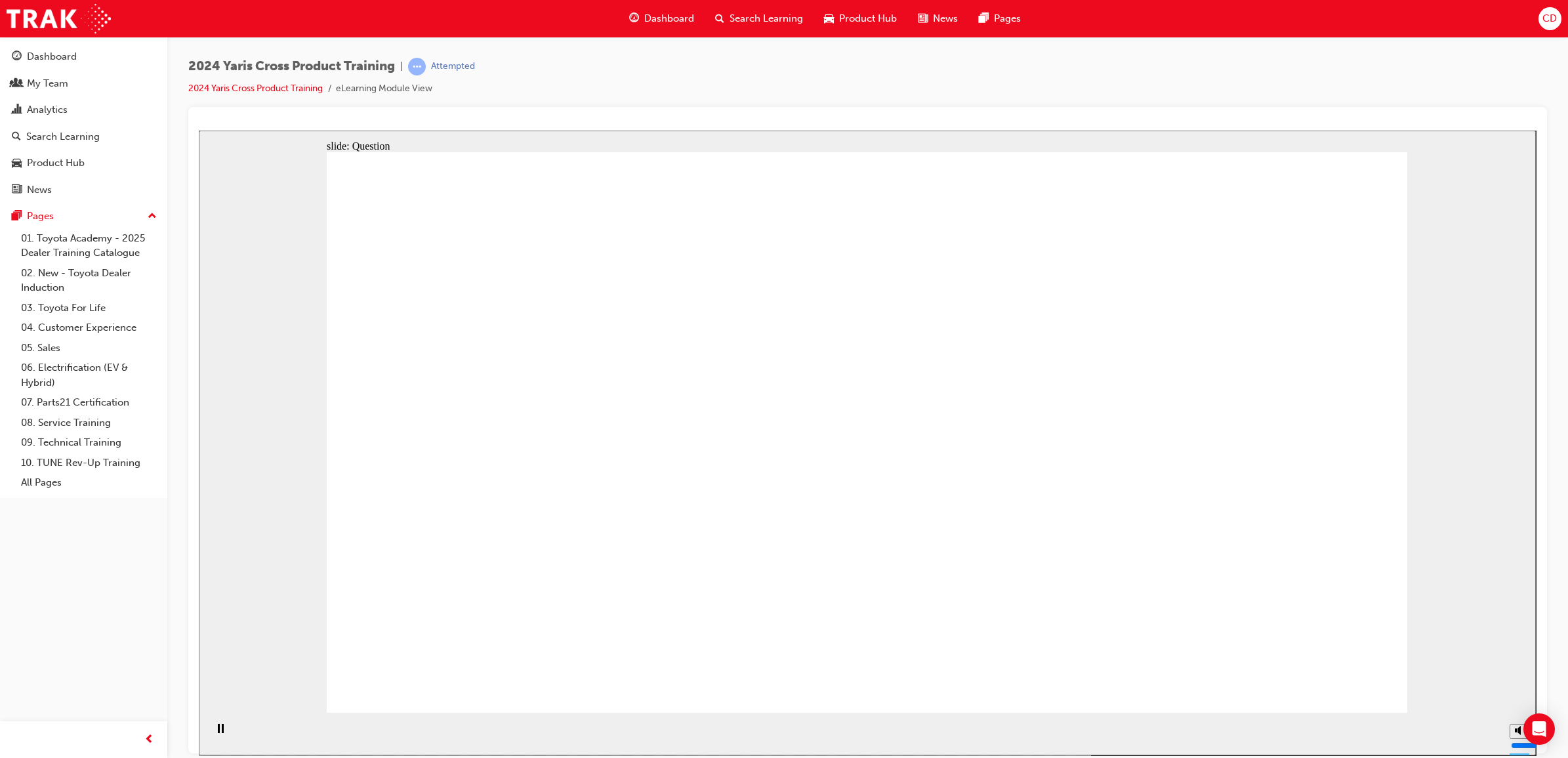
checkbox input "true"
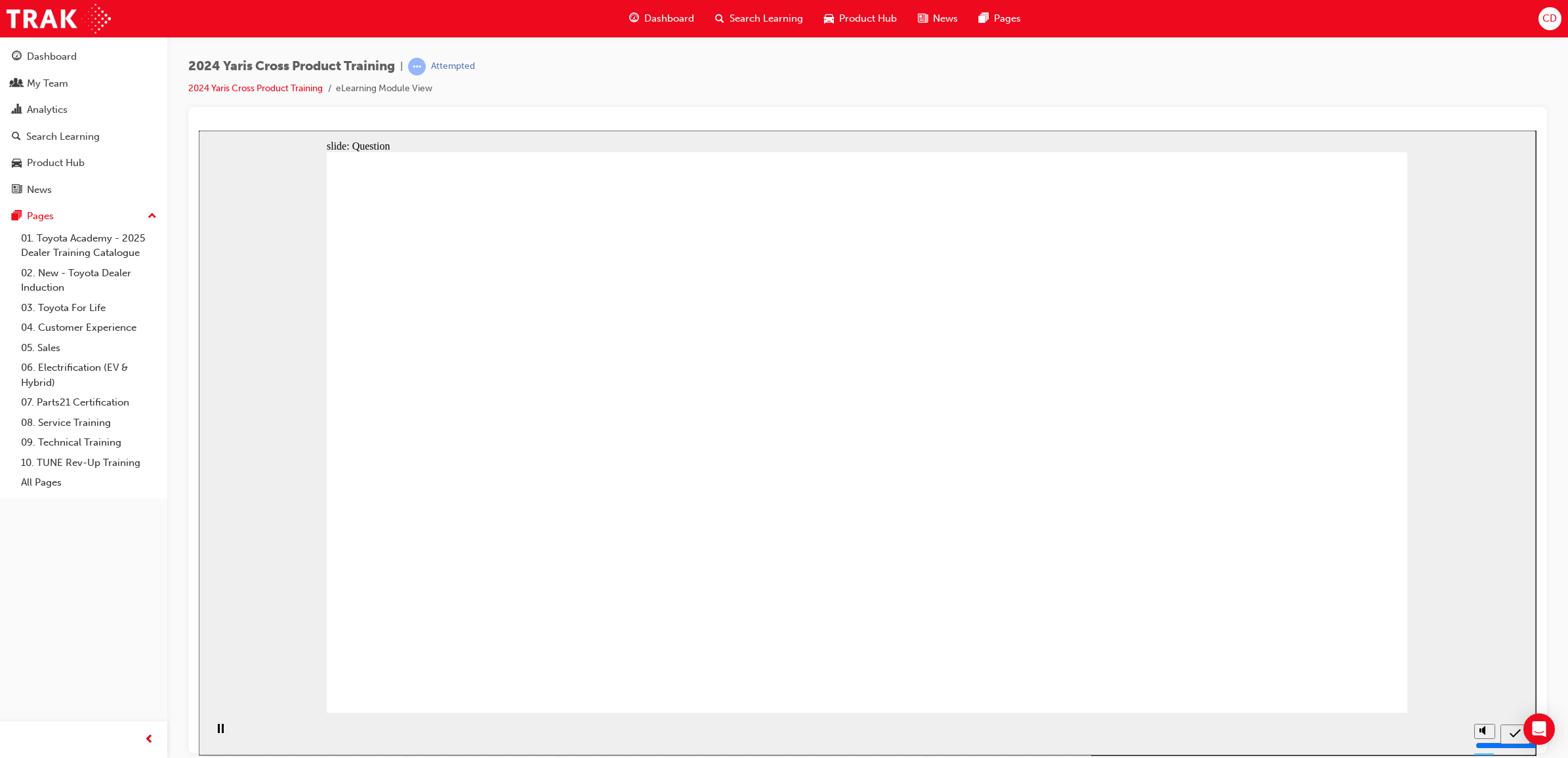
radio input "true"
drag, startPoint x: 526, startPoint y: 384, endPoint x: 949, endPoint y: 581, distance: 466.6
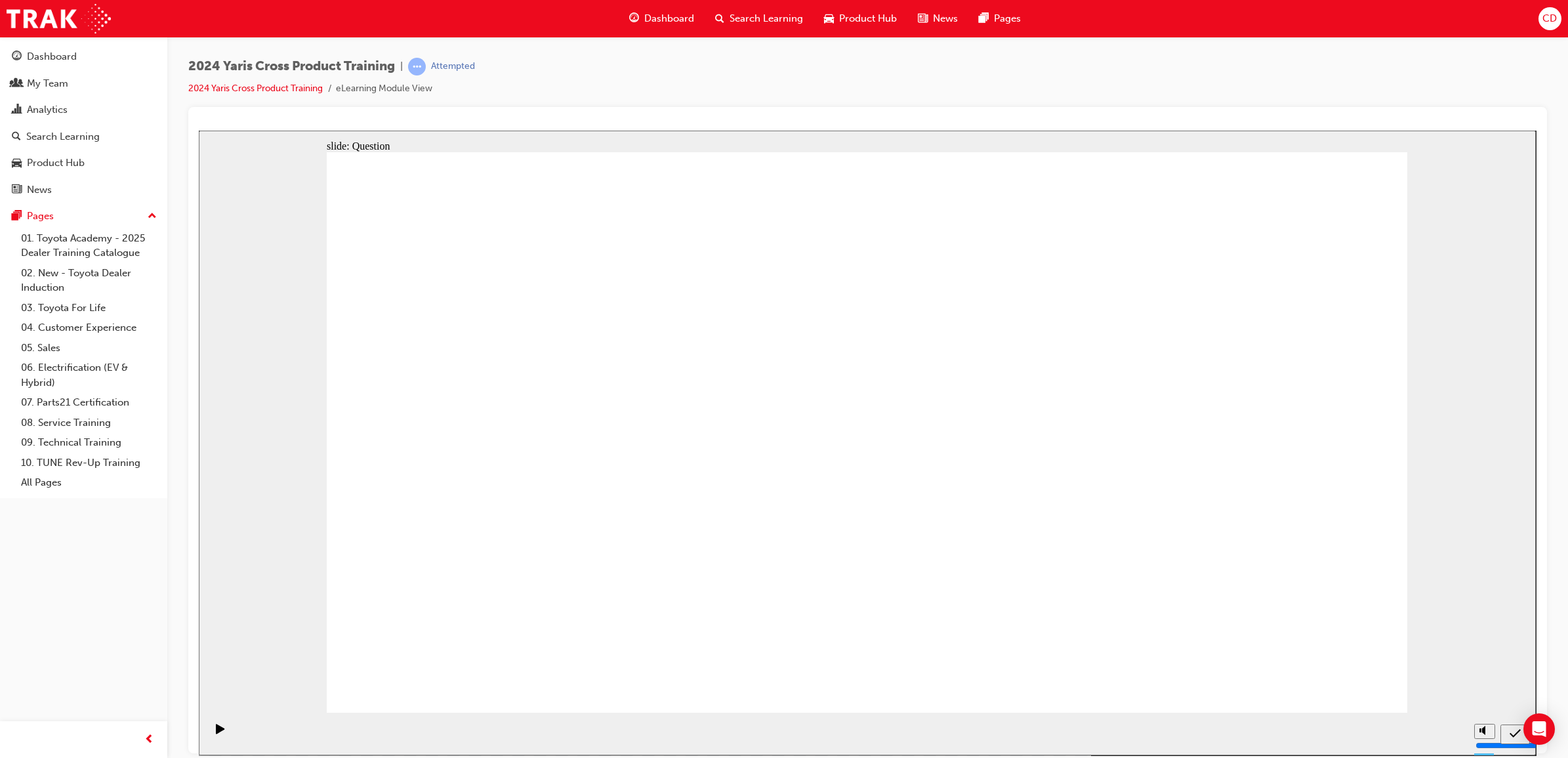
drag, startPoint x: 794, startPoint y: 413, endPoint x: 1187, endPoint y: 602, distance: 436.1
drag, startPoint x: 1222, startPoint y: 389, endPoint x: 782, endPoint y: 571, distance: 476.2
drag, startPoint x: 920, startPoint y: 456, endPoint x: 556, endPoint y: 632, distance: 404.3
